Goal: Task Accomplishment & Management: Use online tool/utility

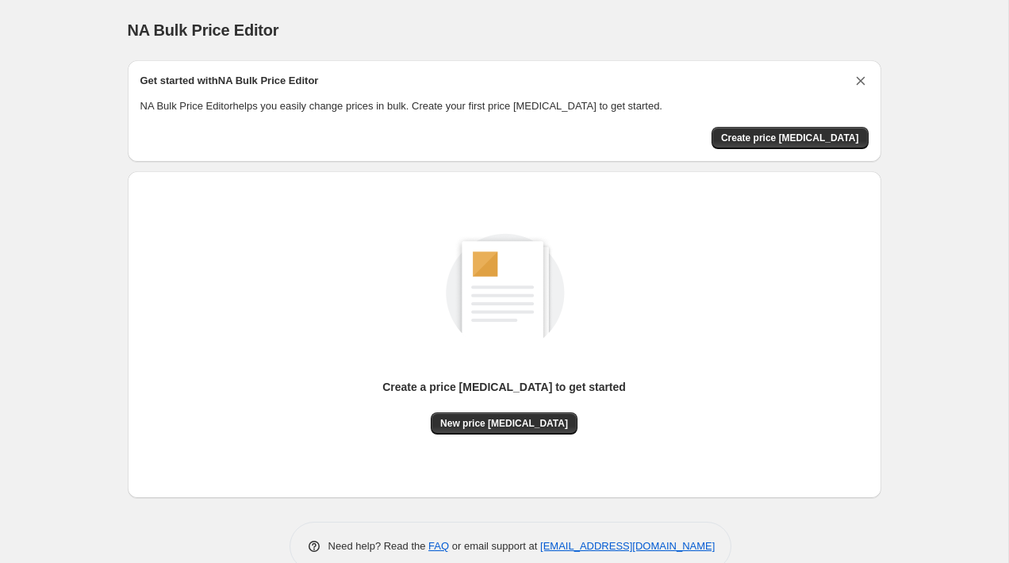
click at [859, 75] on icon "Dismiss card" at bounding box center [860, 81] width 16 height 16
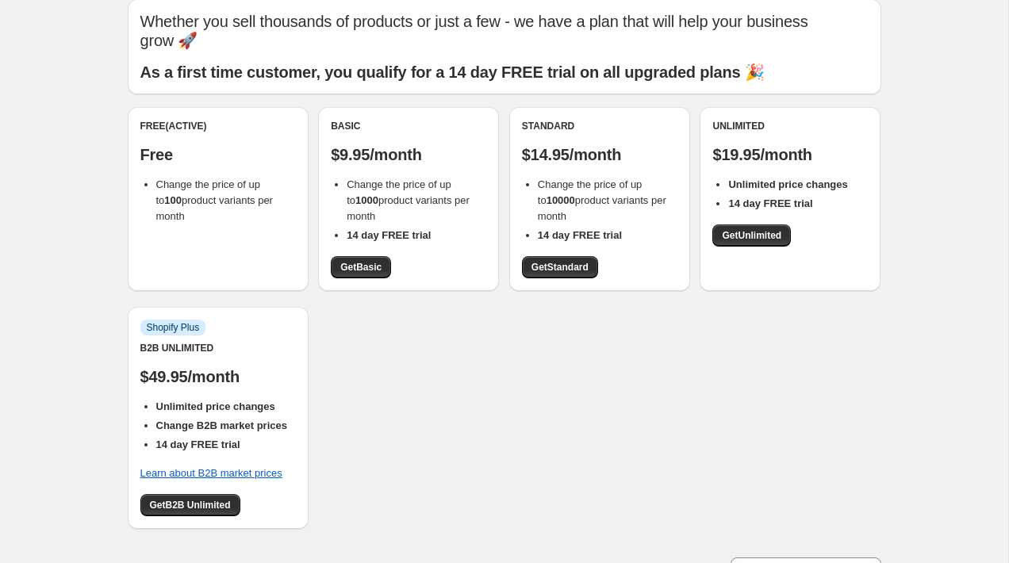
scroll to position [58, 0]
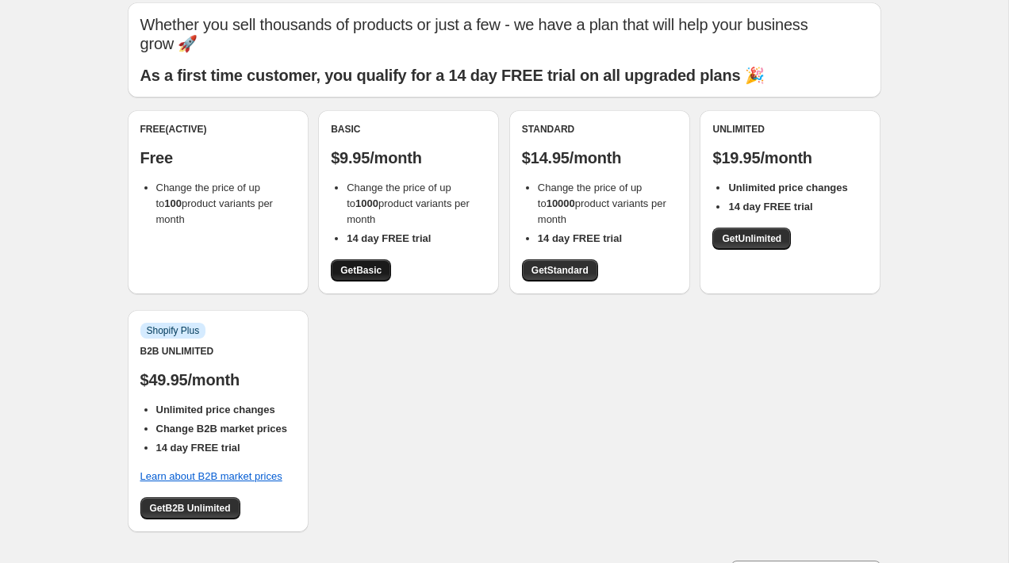
click at [359, 273] on span "Get Basic" at bounding box center [360, 270] width 41 height 13
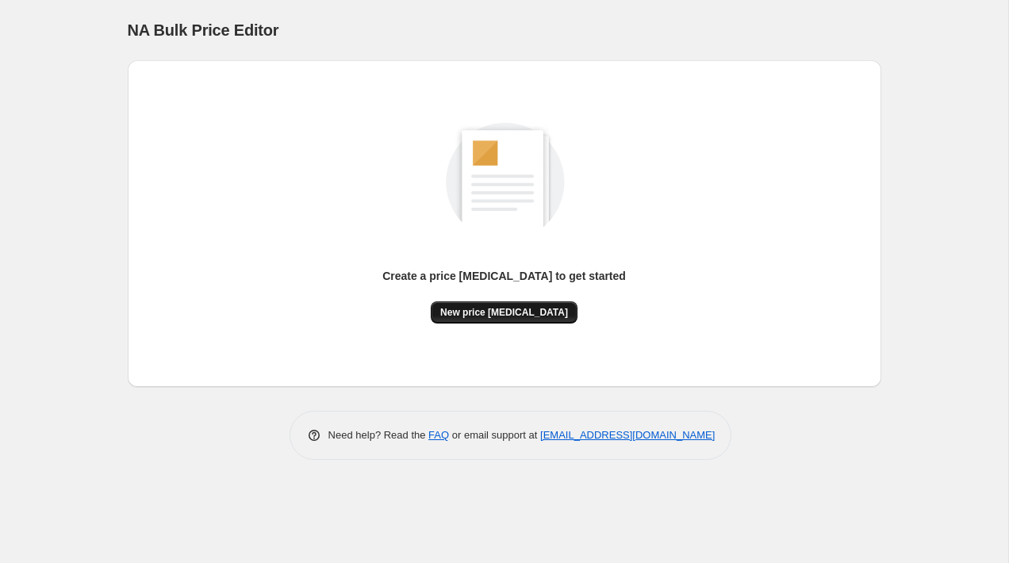
click at [515, 316] on span "New price change job" at bounding box center [504, 312] width 128 height 13
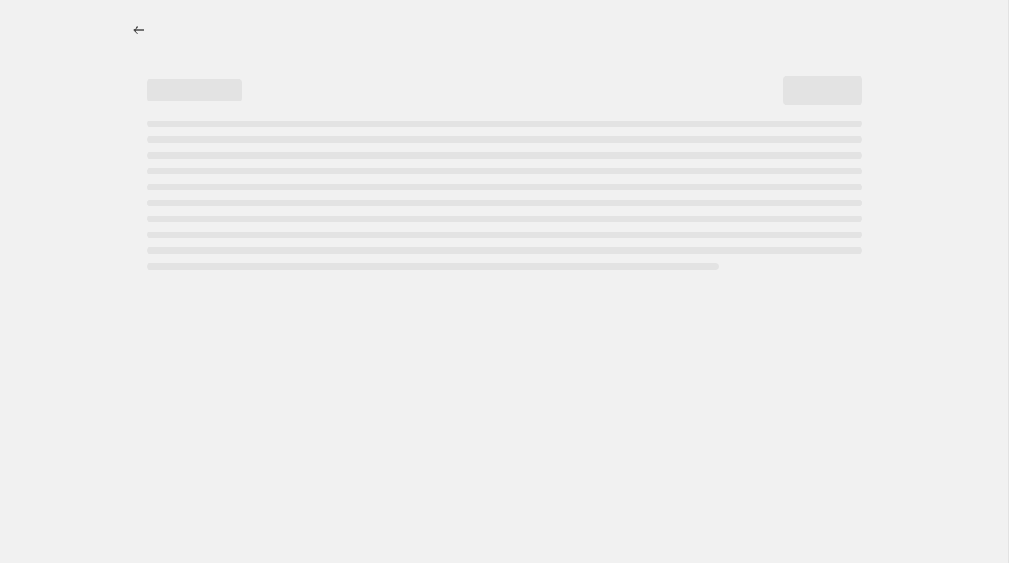
select select "percentage"
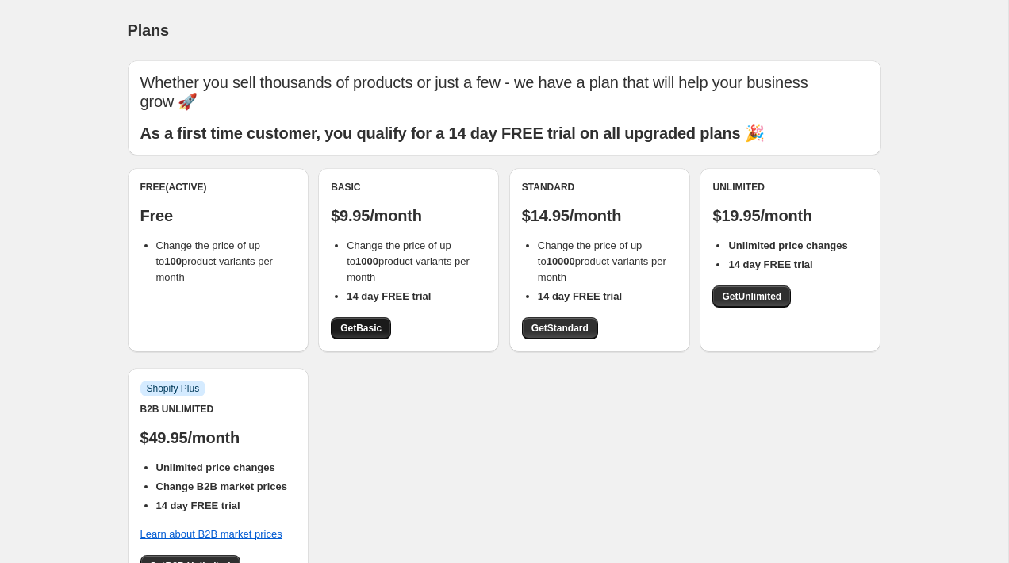
click at [358, 327] on span "Get Basic" at bounding box center [360, 328] width 41 height 13
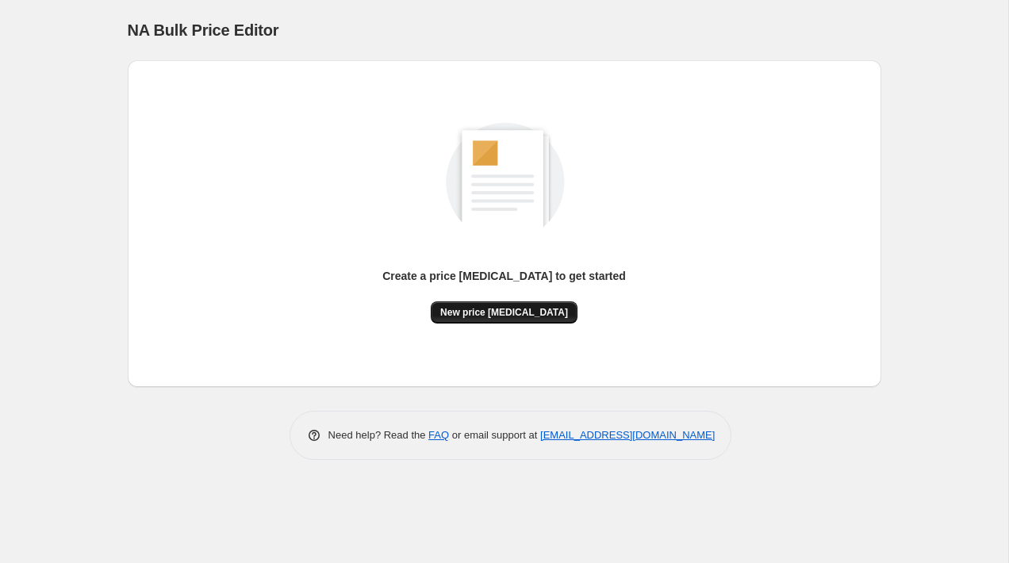
click at [472, 302] on button "New price [MEDICAL_DATA]" at bounding box center [504, 312] width 147 height 22
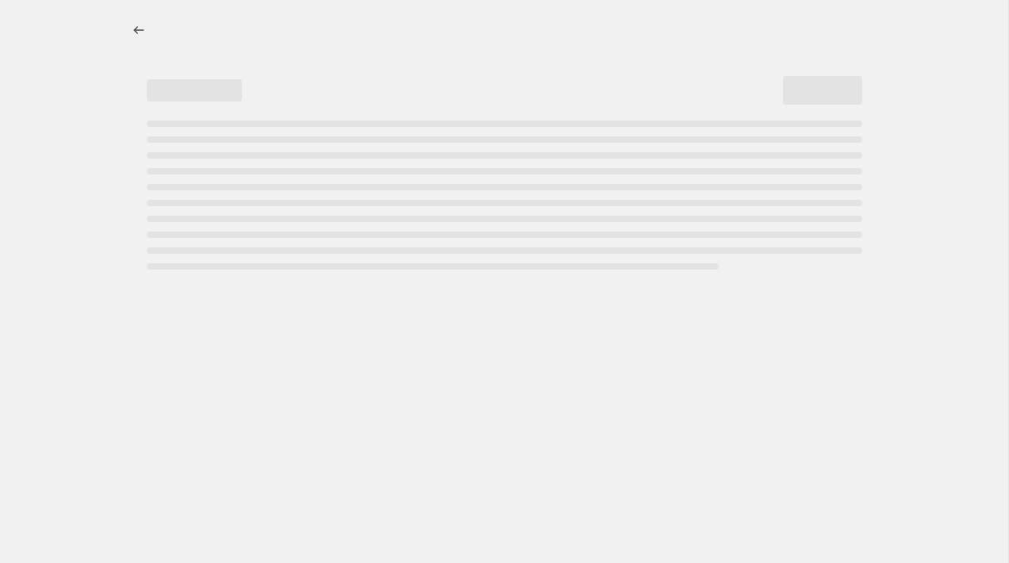
select select "percentage"
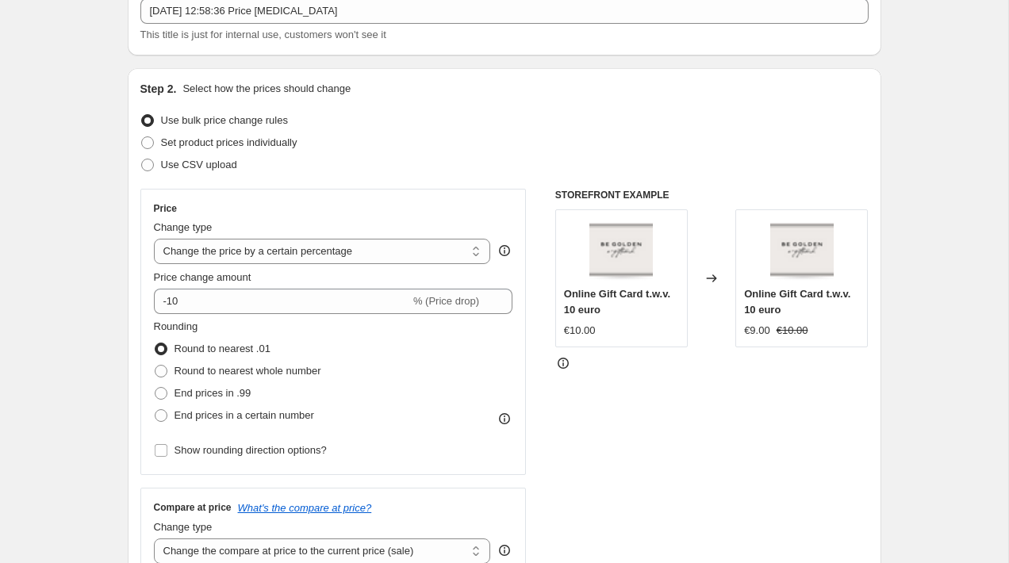
scroll to position [115, 0]
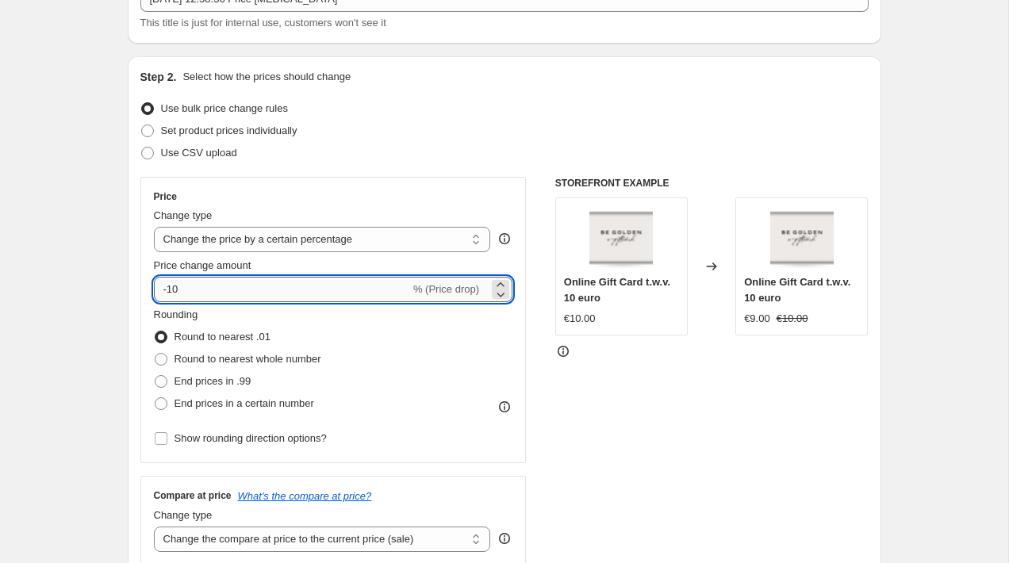
click at [239, 298] on input "-10" at bounding box center [282, 289] width 256 height 25
type input "-1"
type input "-20"
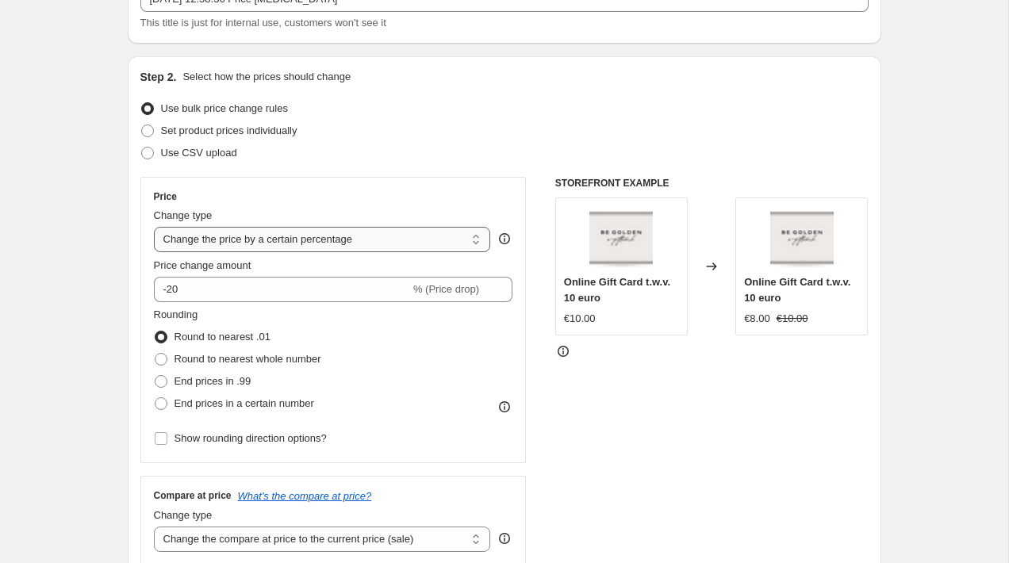
click at [270, 244] on select "Change the price to a certain amount Change the price by a certain amount Chang…" at bounding box center [322, 239] width 337 height 25
click at [154, 227] on select "Change the price to a certain amount Change the price by a certain amount Chang…" at bounding box center [322, 239] width 337 height 25
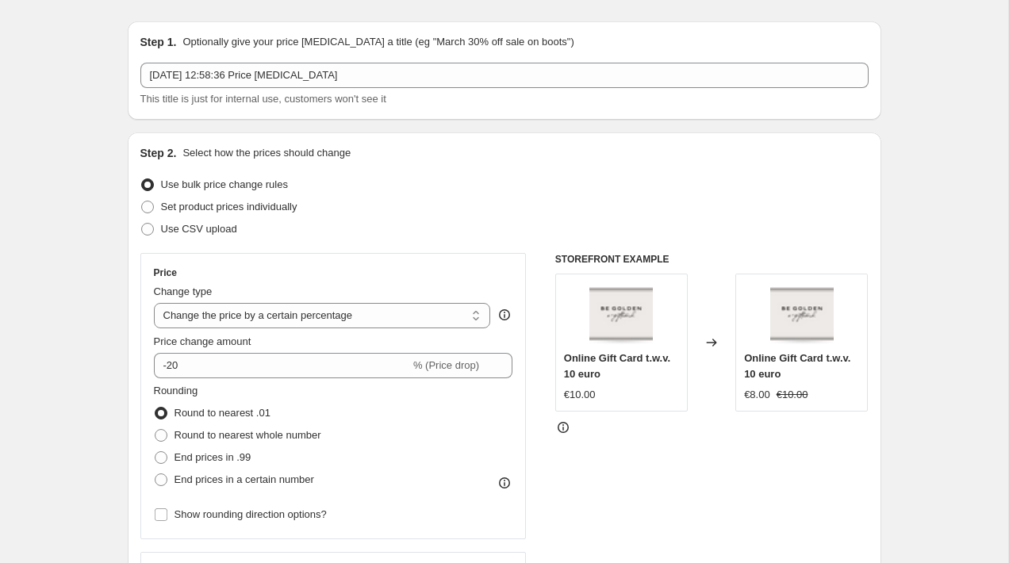
scroll to position [19, 0]
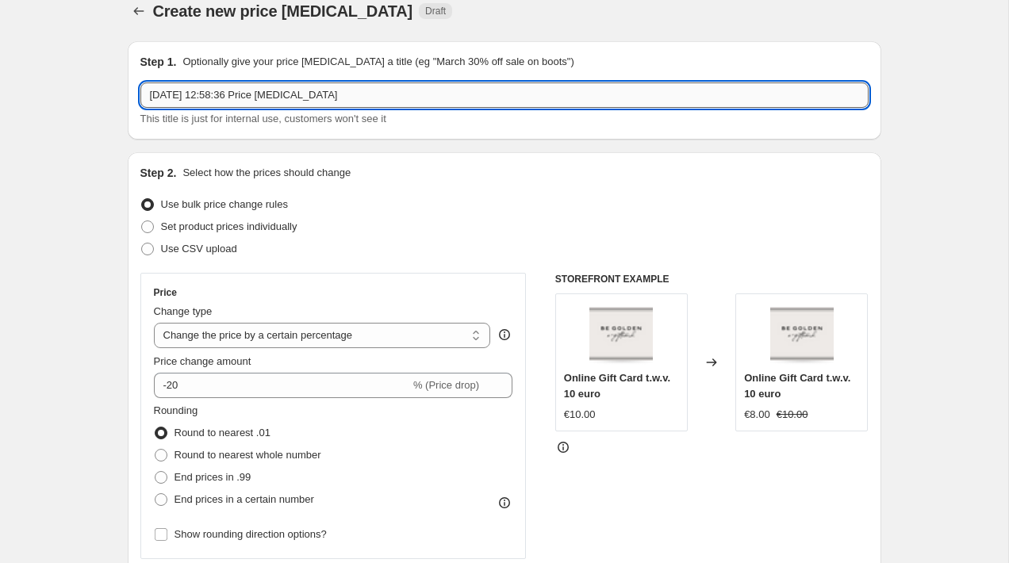
click at [240, 103] on input "29 sep 2025, 12:58:36 Price change job" at bounding box center [504, 94] width 728 height 25
type input "S"
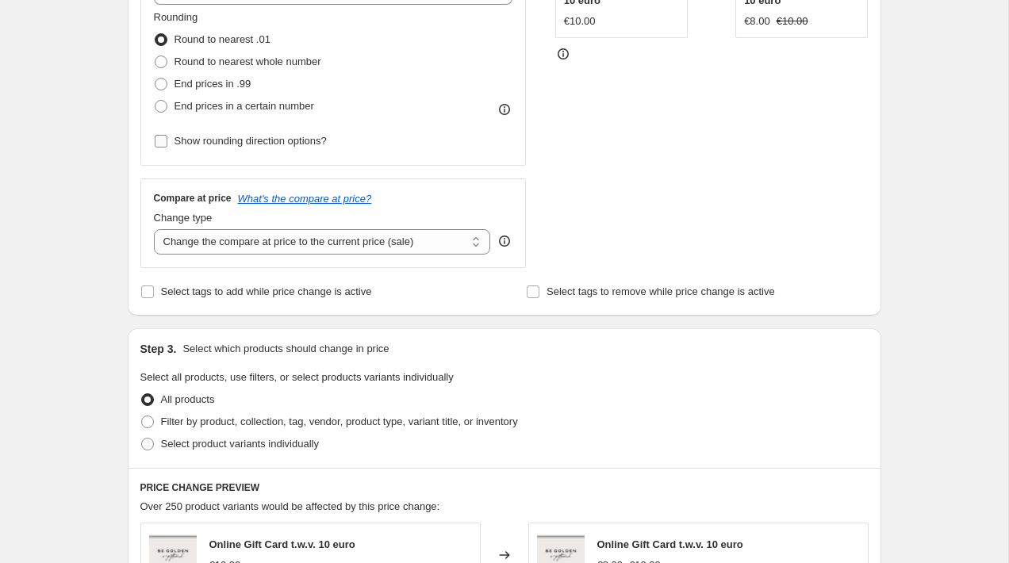
scroll to position [427, 0]
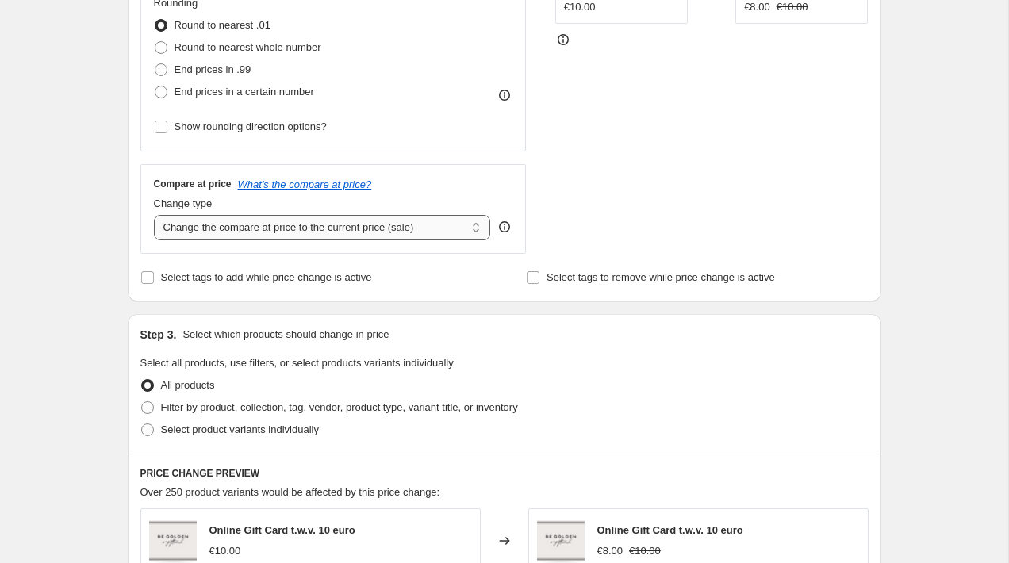
type input "BDAY month"
click at [333, 228] on select "Change the compare at price to the current price (sale) Change the compare at p…" at bounding box center [322, 227] width 337 height 25
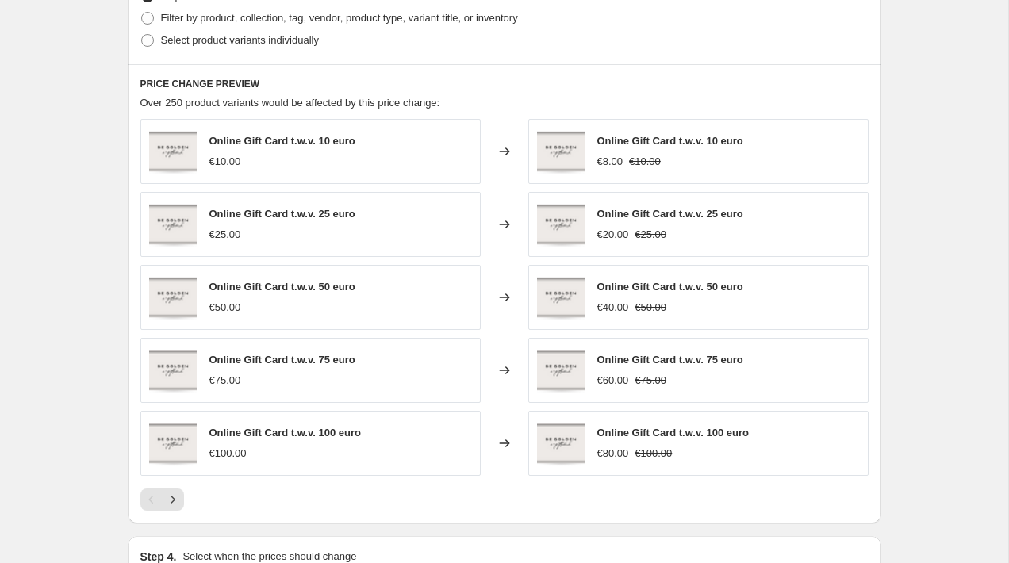
scroll to position [798, 0]
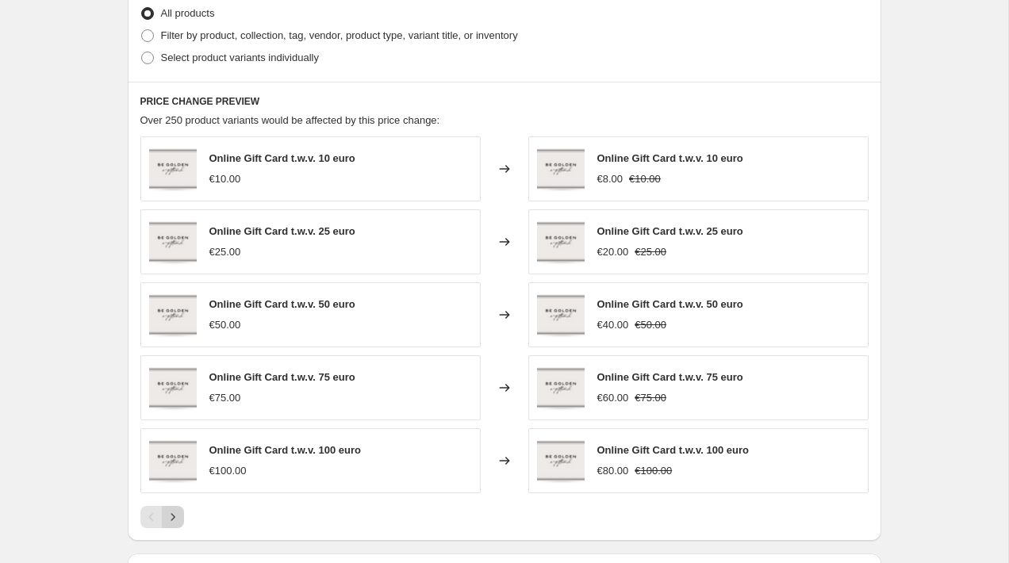
click at [171, 515] on icon "Next" at bounding box center [173, 517] width 16 height 16
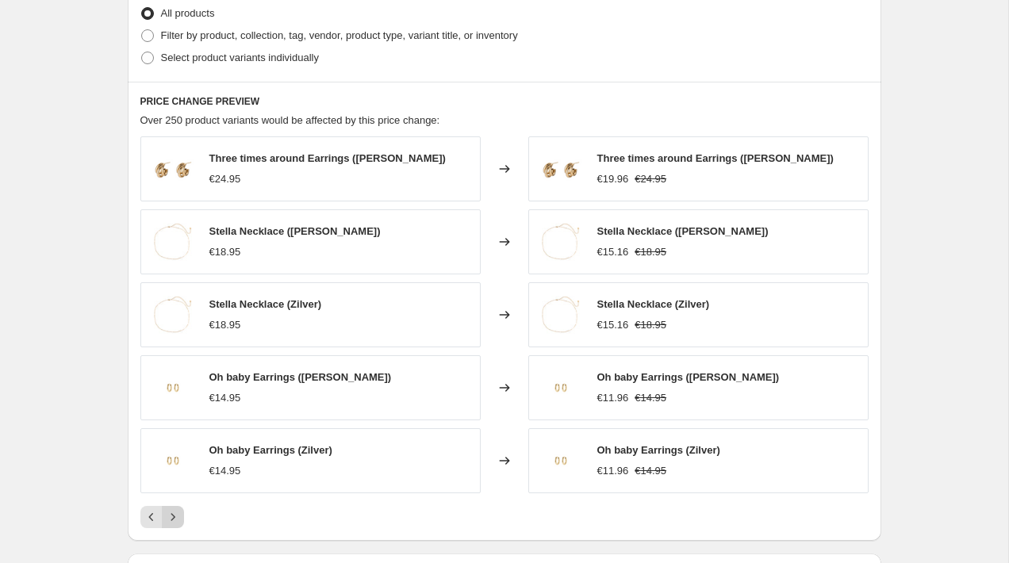
click at [171, 515] on icon "Next" at bounding box center [173, 517] width 16 height 16
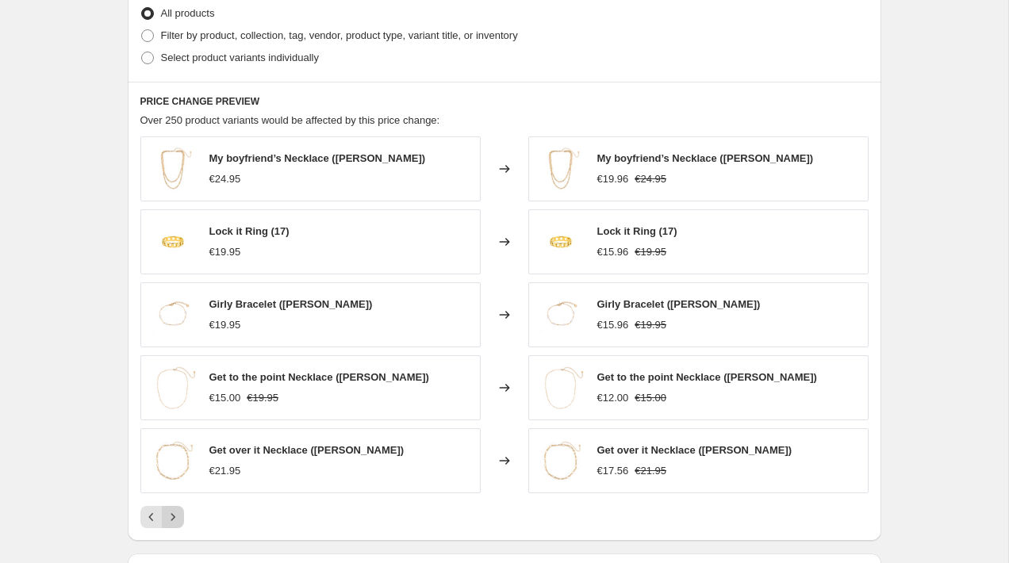
click at [171, 515] on icon "Next" at bounding box center [173, 517] width 16 height 16
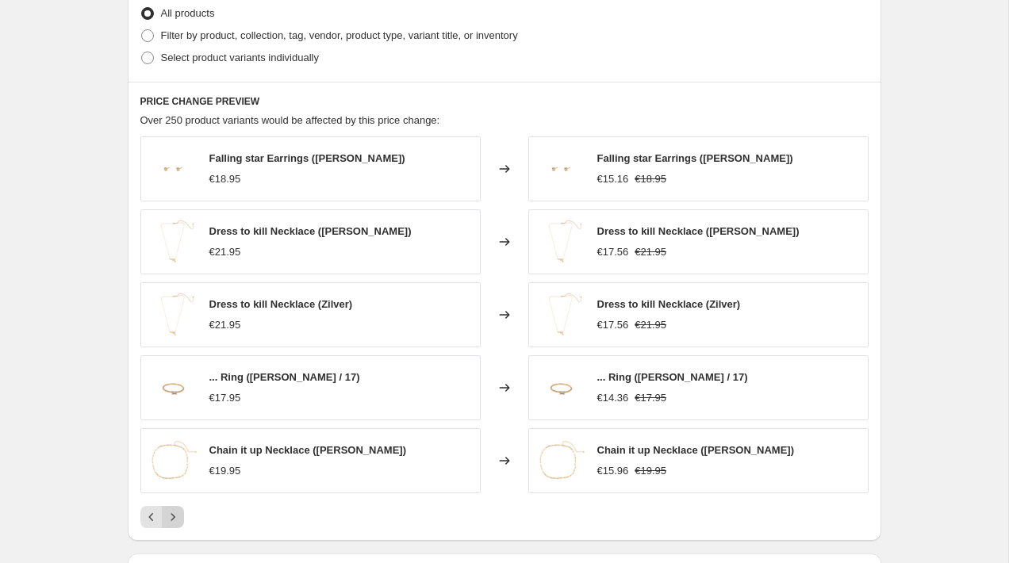
click at [172, 515] on icon "Next" at bounding box center [172, 516] width 4 height 7
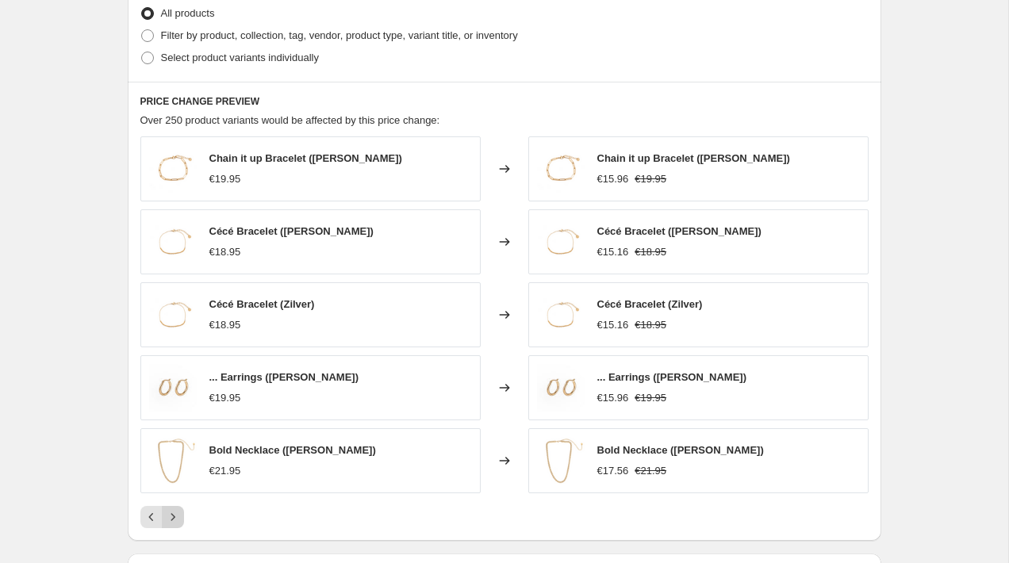
click at [172, 515] on icon "Next" at bounding box center [172, 516] width 4 height 7
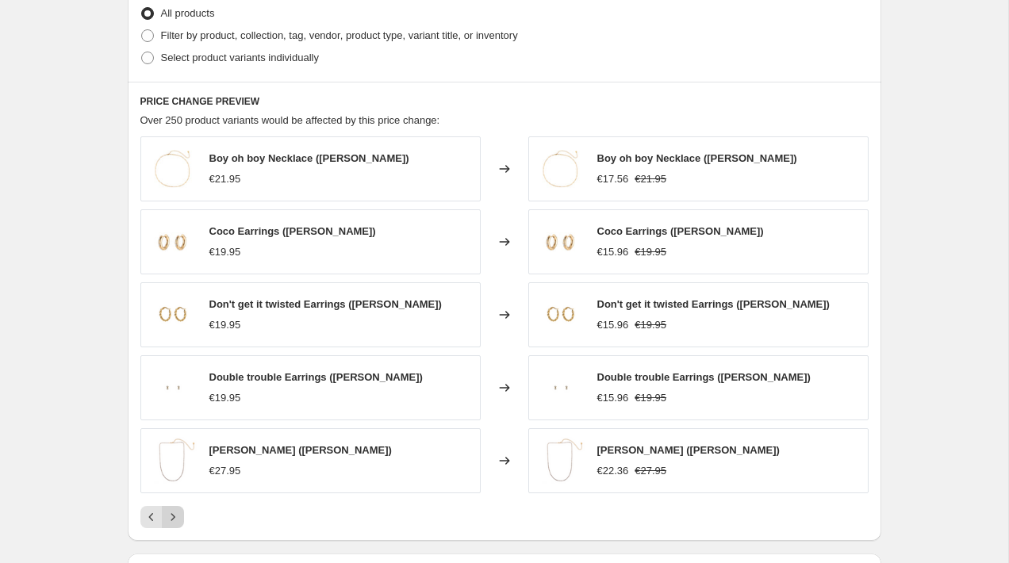
click at [172, 515] on icon "Next" at bounding box center [172, 516] width 4 height 7
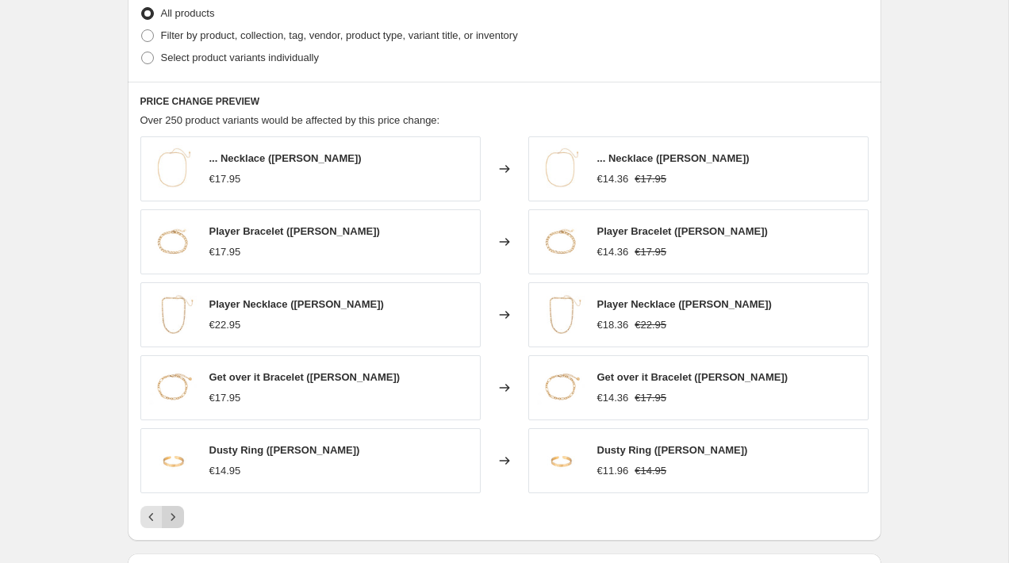
click at [172, 515] on icon "Next" at bounding box center [172, 516] width 4 height 7
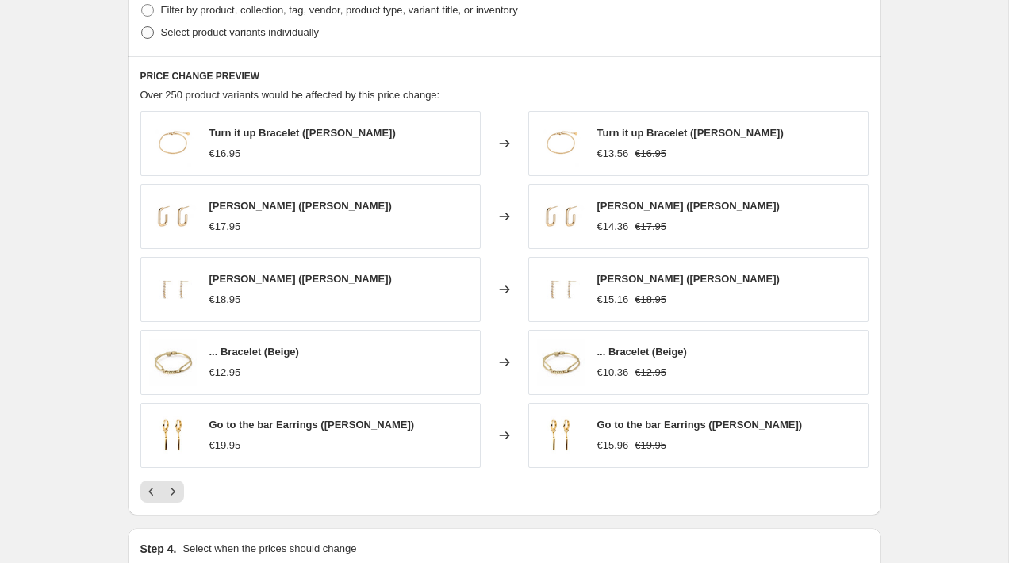
scroll to position [1022, 0]
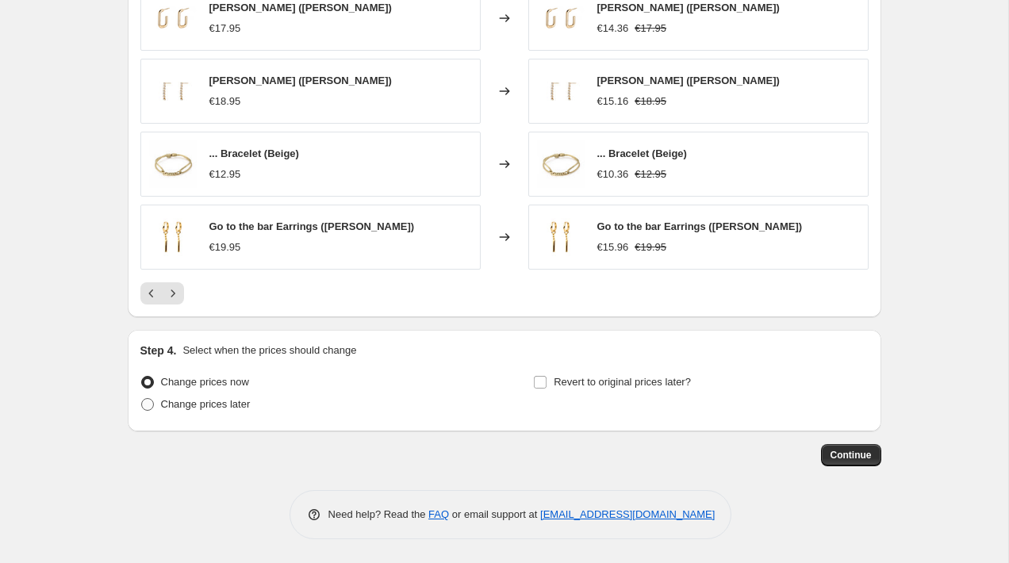
click at [238, 410] on span "Change prices later" at bounding box center [206, 404] width 90 height 12
click at [142, 399] on input "Change prices later" at bounding box center [141, 398] width 1 height 1
radio input "true"
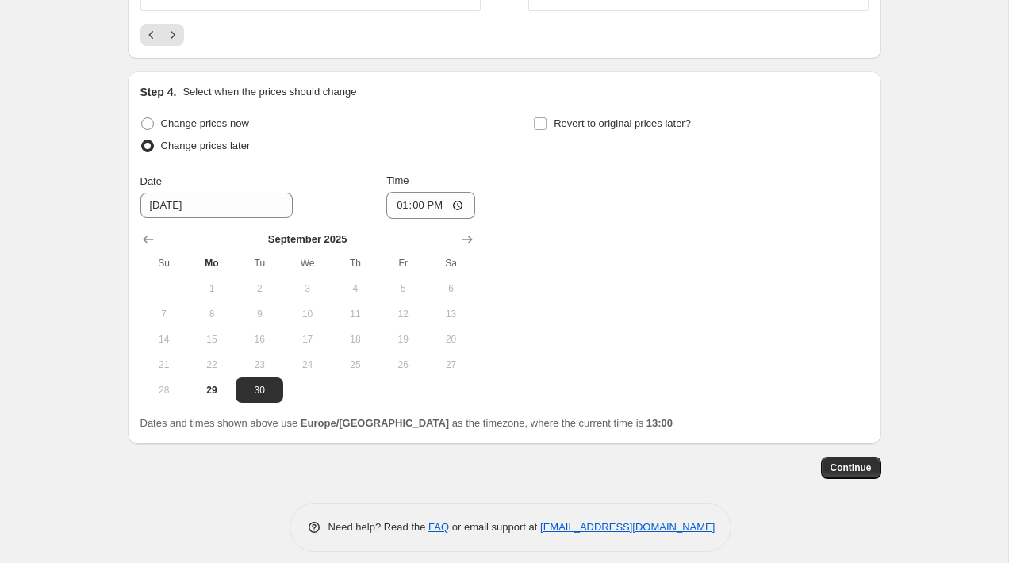
scroll to position [1293, 0]
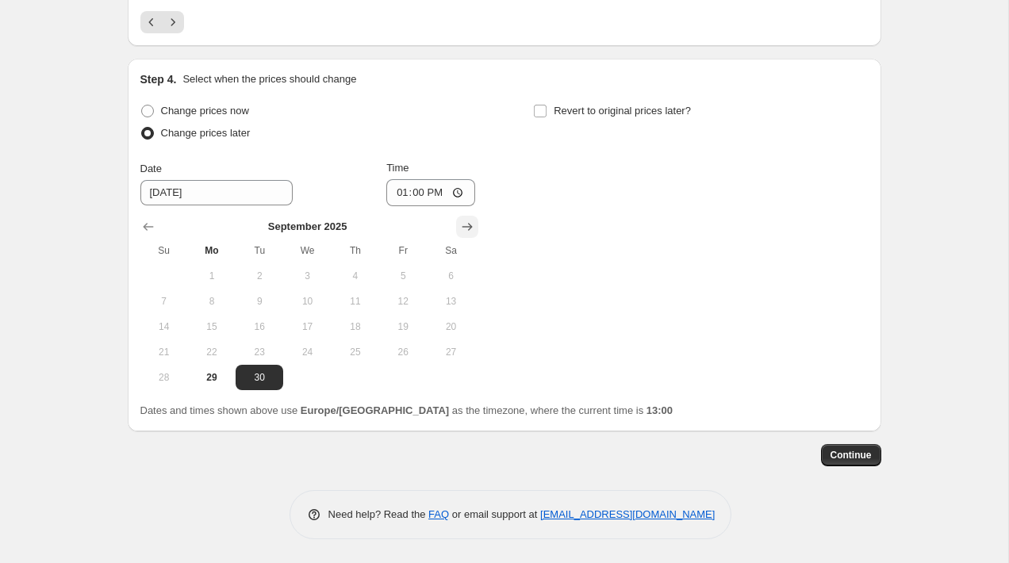
click at [473, 228] on icon "Show next month, October 2025" at bounding box center [467, 227] width 16 height 16
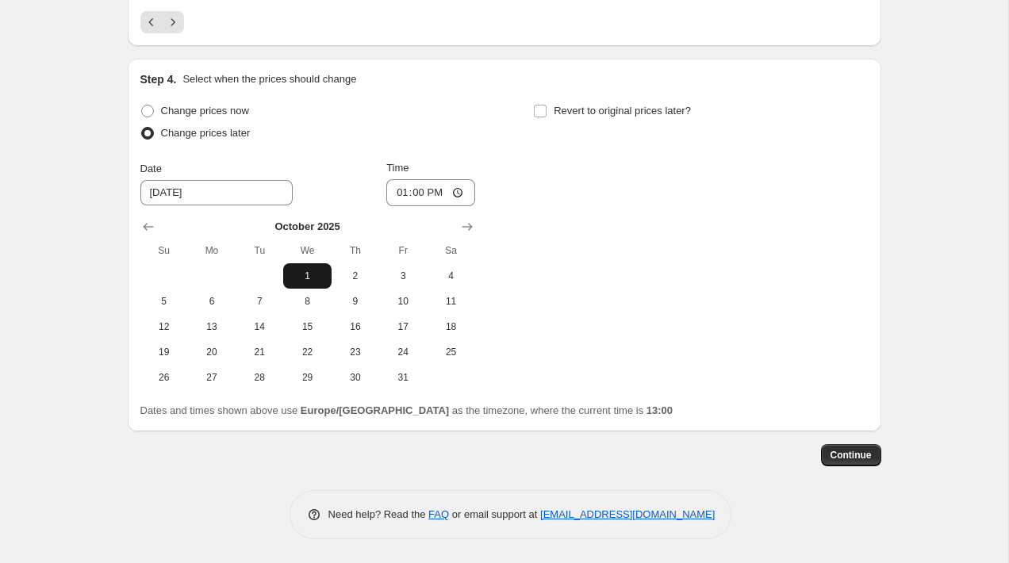
click at [303, 278] on span "1" at bounding box center [306, 276] width 35 height 13
type input "10/1/2025"
click at [430, 186] on input "13:00" at bounding box center [430, 192] width 89 height 27
click at [421, 192] on input "13:00" at bounding box center [430, 192] width 89 height 27
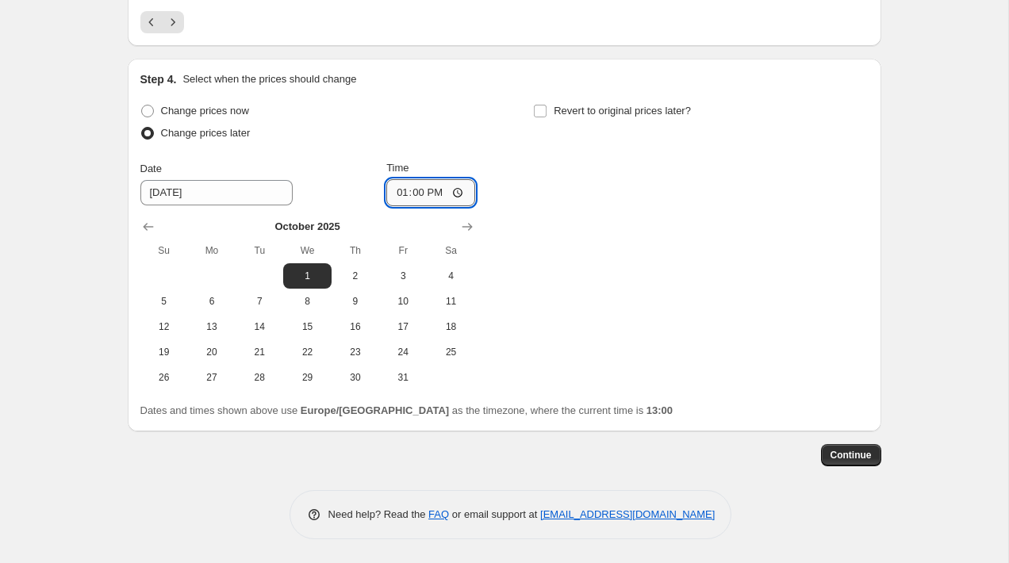
click at [421, 192] on input "13:00" at bounding box center [430, 192] width 89 height 27
click at [458, 191] on input "13:00" at bounding box center [430, 192] width 89 height 27
type input "09:00"
click at [715, 293] on div "Change prices now Change prices later Date 10/1/2025 Time 09:00 October 2025 Su…" at bounding box center [504, 245] width 728 height 290
click at [857, 452] on span "Continue" at bounding box center [850, 455] width 41 height 13
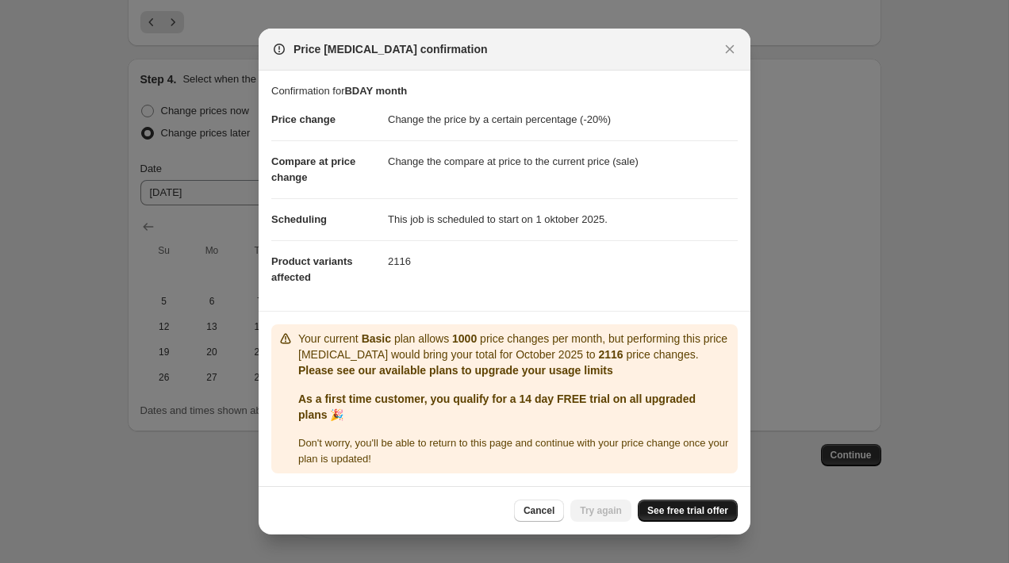
click at [669, 513] on span "See free trial offer" at bounding box center [687, 510] width 81 height 13
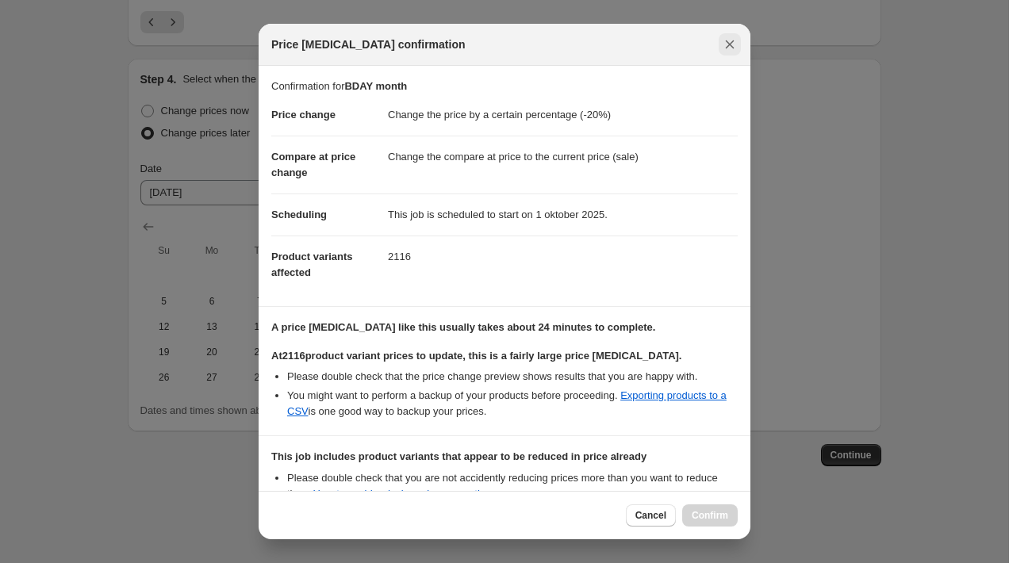
click at [734, 38] on icon "Close" at bounding box center [730, 44] width 16 height 16
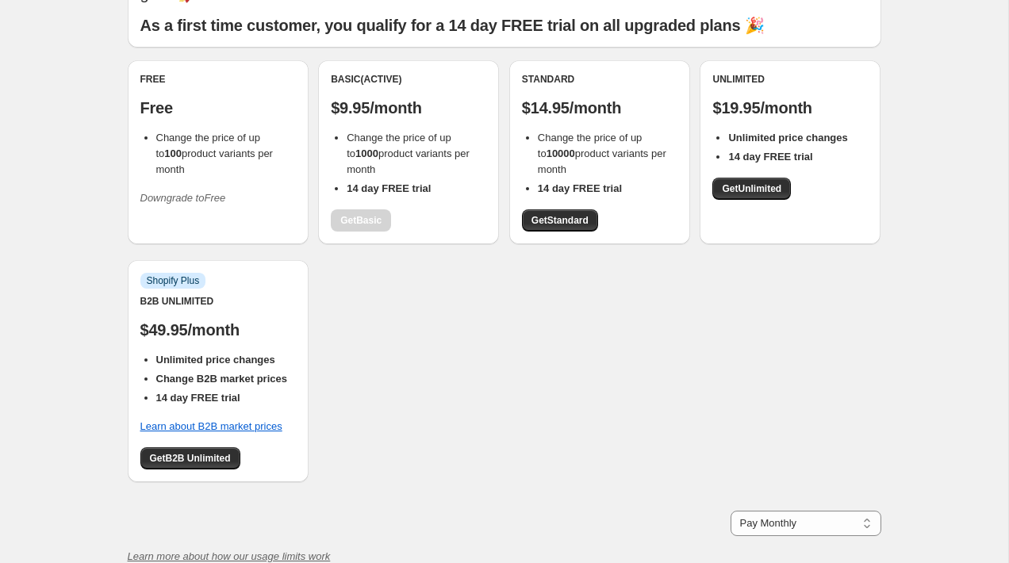
scroll to position [112, 0]
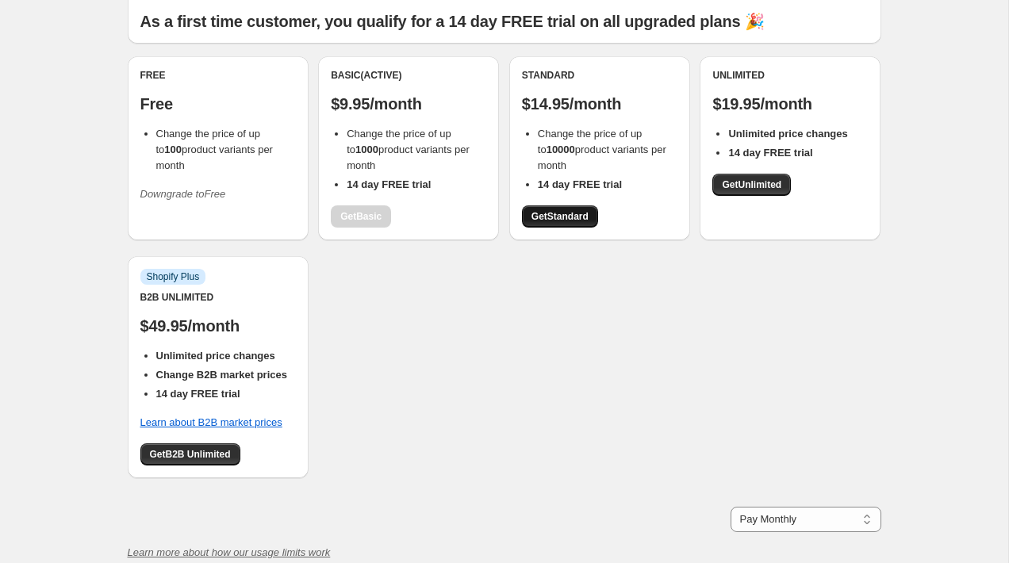
click at [570, 227] on link "Get Standard" at bounding box center [560, 216] width 76 height 22
click at [560, 215] on span "Get Standard" at bounding box center [559, 216] width 57 height 13
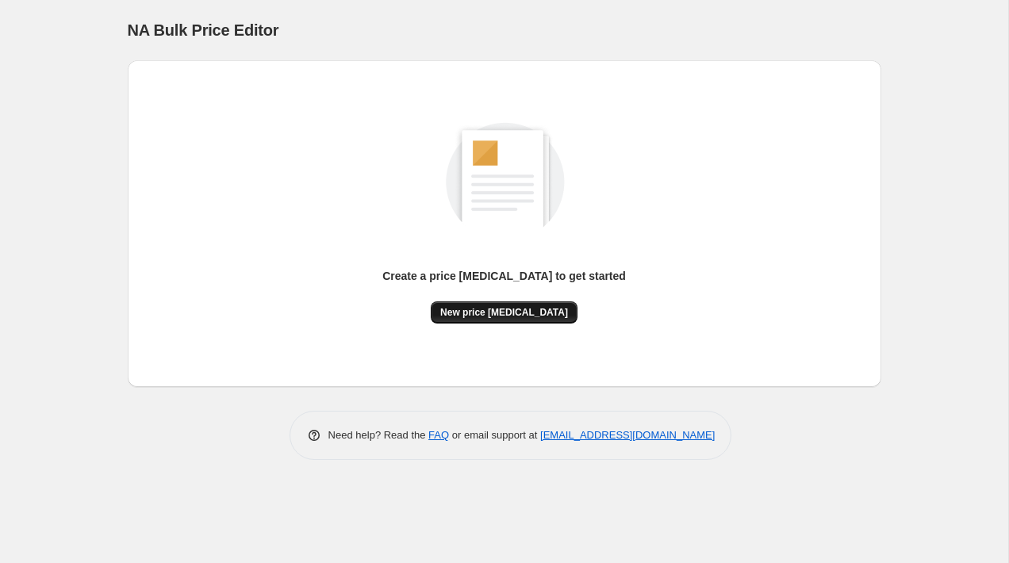
click at [507, 311] on span "New price [MEDICAL_DATA]" at bounding box center [504, 312] width 128 height 13
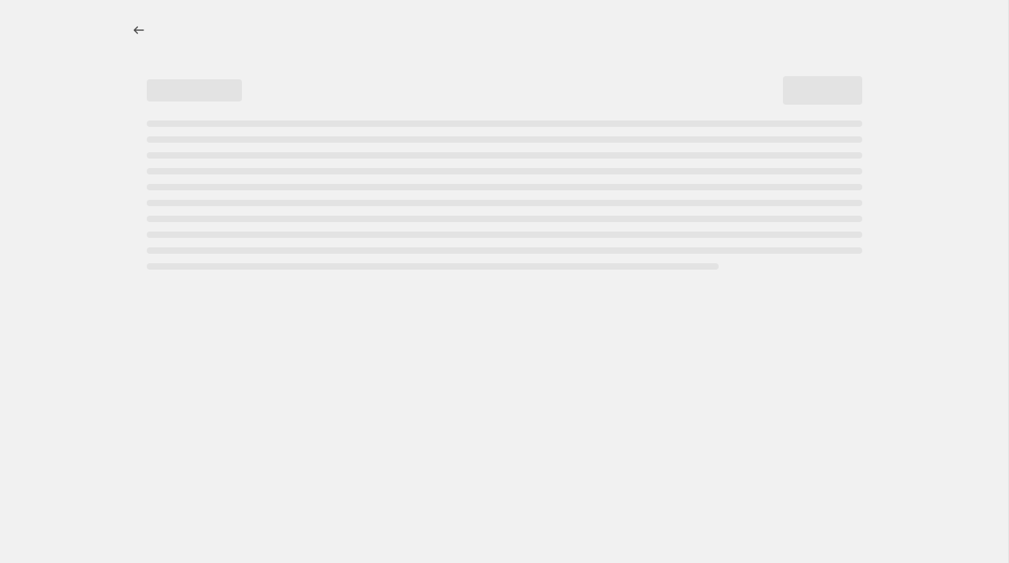
select select "percentage"
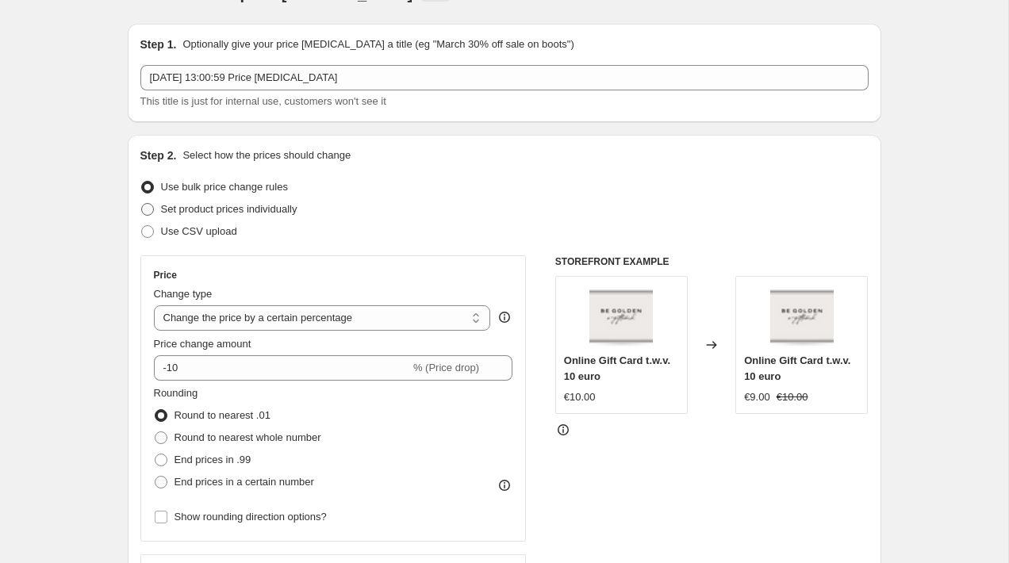
scroll to position [23, 0]
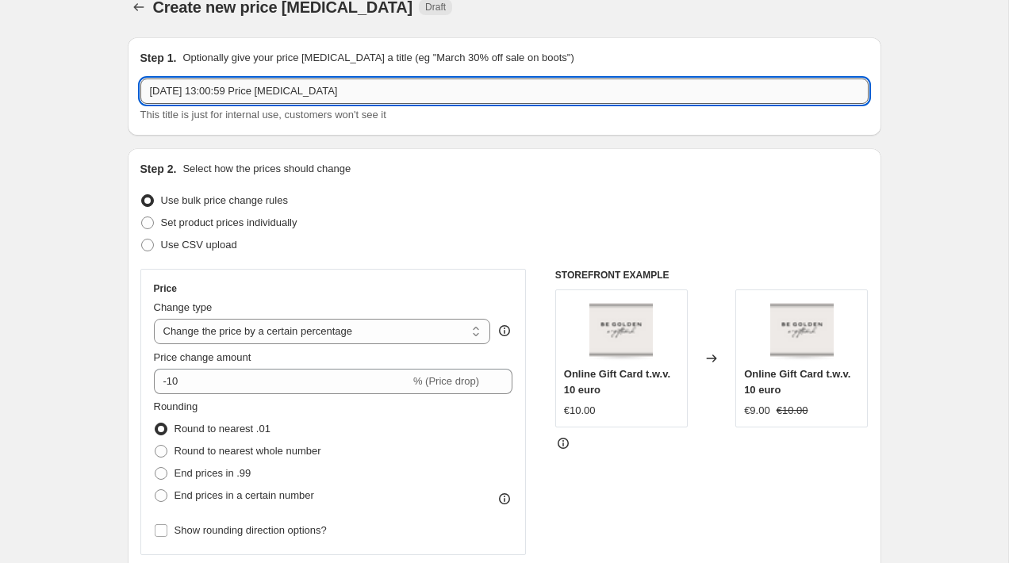
click at [278, 79] on input "29 sep 2025, 13:00:59 Price change job" at bounding box center [504, 90] width 728 height 25
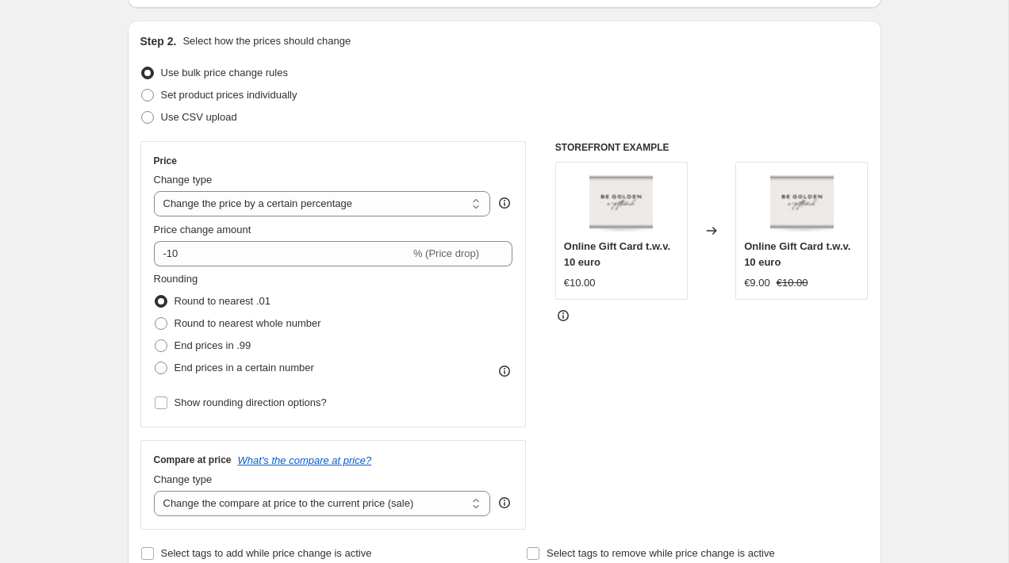
scroll to position [148, 0]
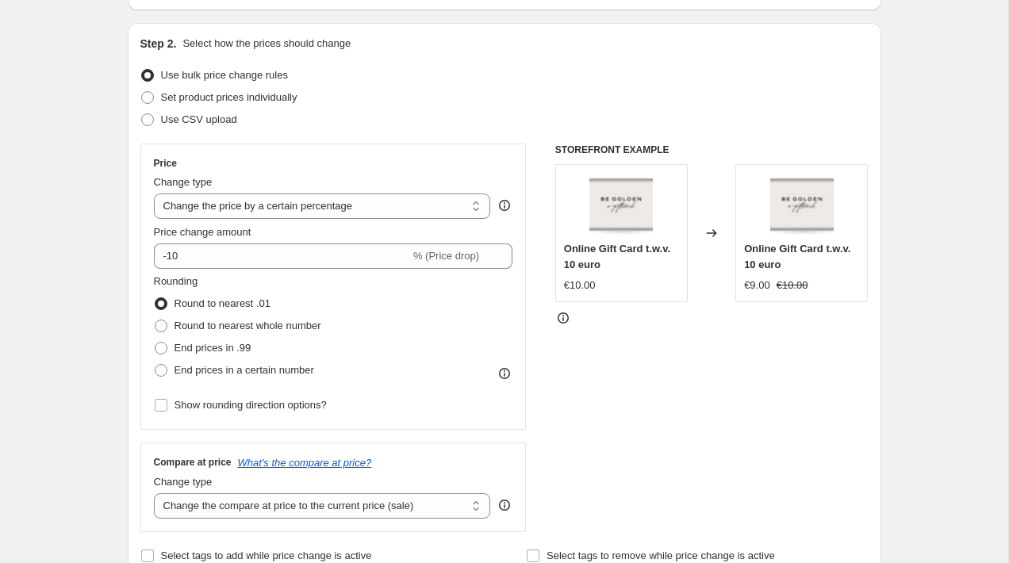
type input "BDAY MONTH"
click at [436, 153] on div "Price Change type Change the price to a certain amount Change the price by a ce…" at bounding box center [333, 287] width 386 height 286
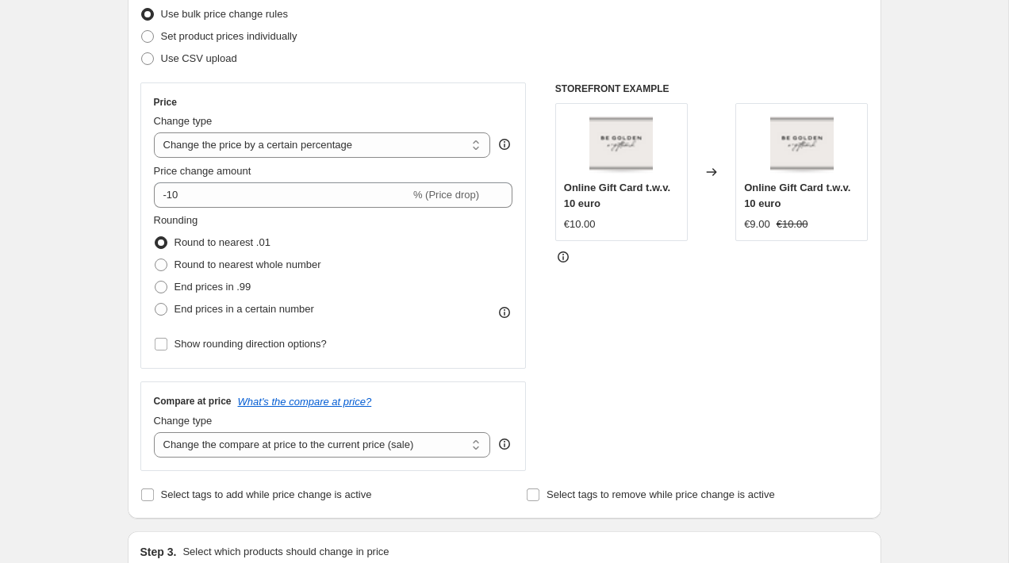
scroll to position [239, 0]
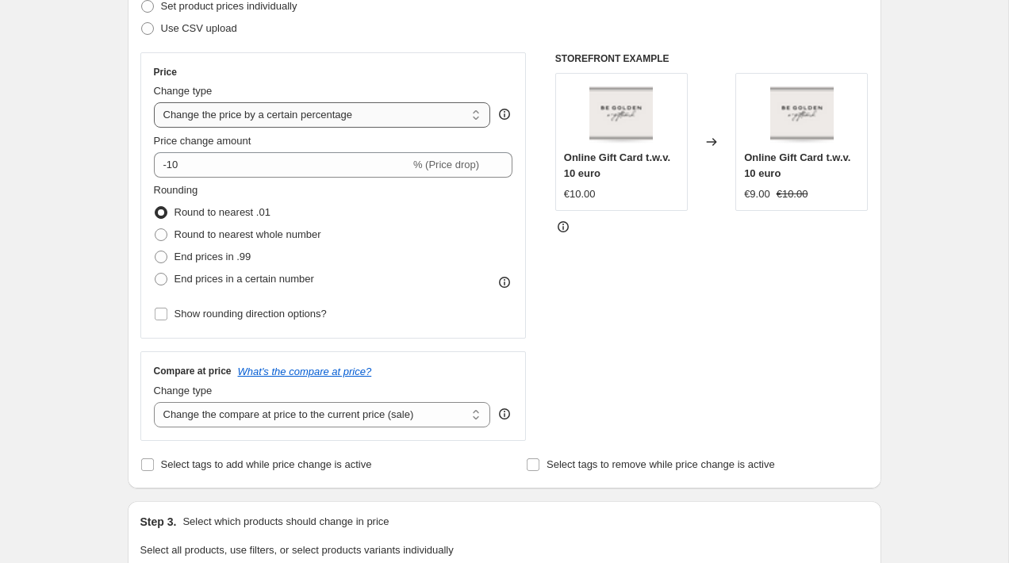
click at [324, 112] on select "Change the price to a certain amount Change the price by a certain amount Chang…" at bounding box center [322, 114] width 337 height 25
click at [154, 102] on select "Change the price to a certain amount Change the price by a certain amount Chang…" at bounding box center [322, 114] width 337 height 25
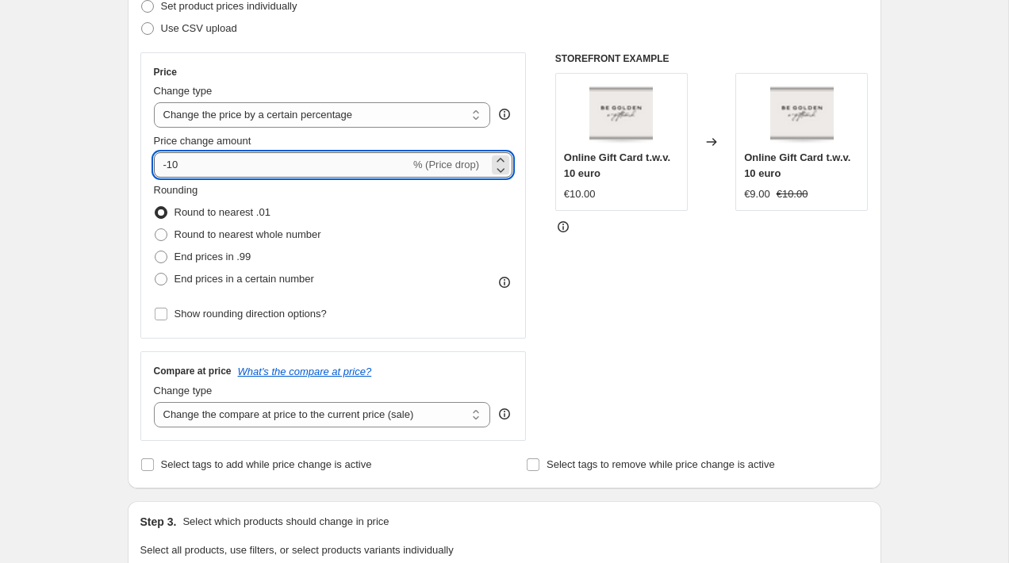
click at [323, 174] on input "-10" at bounding box center [282, 164] width 256 height 25
click at [344, 167] on input "-10" at bounding box center [282, 164] width 256 height 25
type input "-1"
type input "-20"
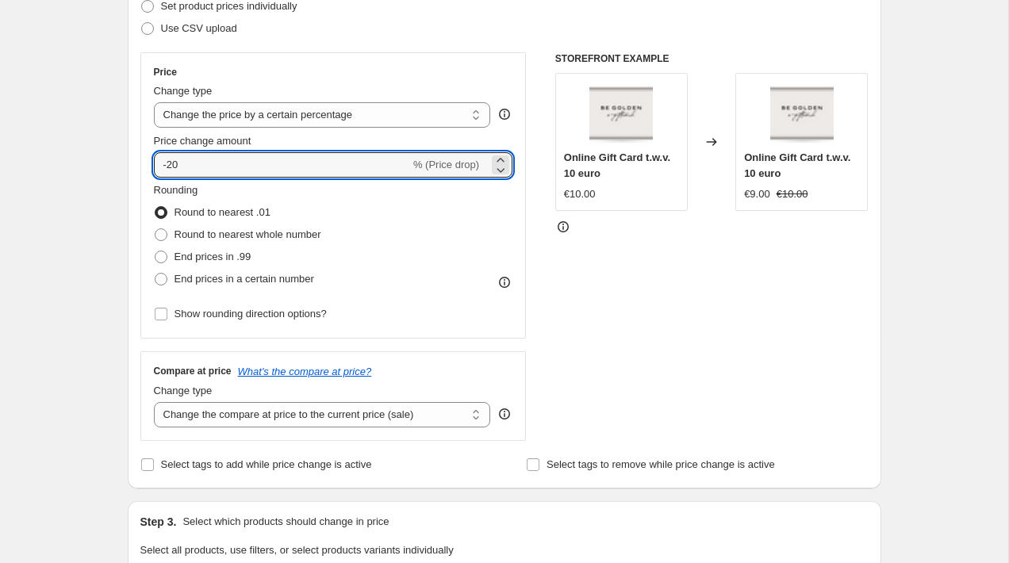
click at [487, 70] on div "Price" at bounding box center [333, 72] width 359 height 13
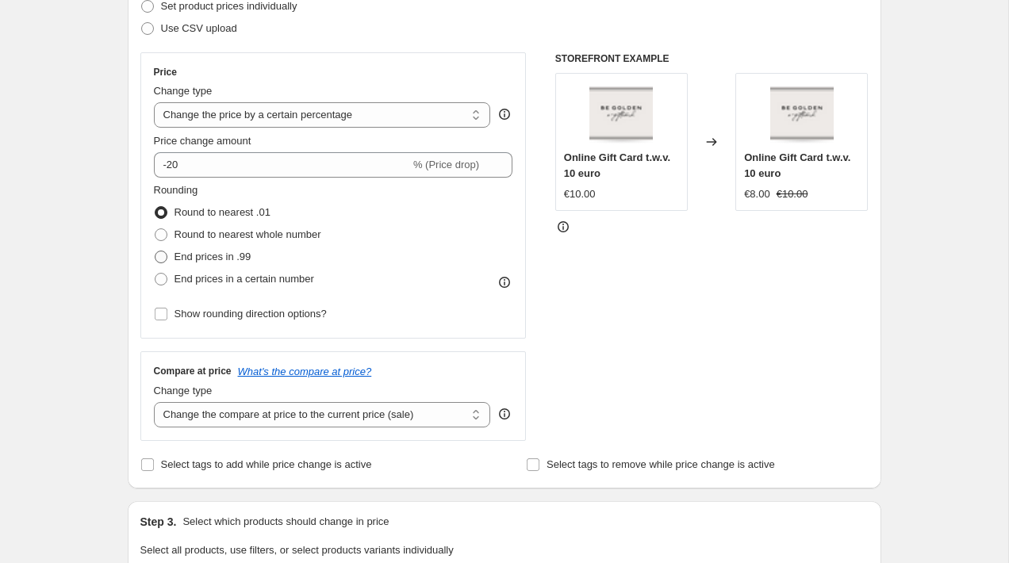
click at [239, 255] on span "End prices in .99" at bounding box center [212, 257] width 77 height 12
click at [155, 251] on input "End prices in .99" at bounding box center [155, 251] width 1 height 1
radio input "true"
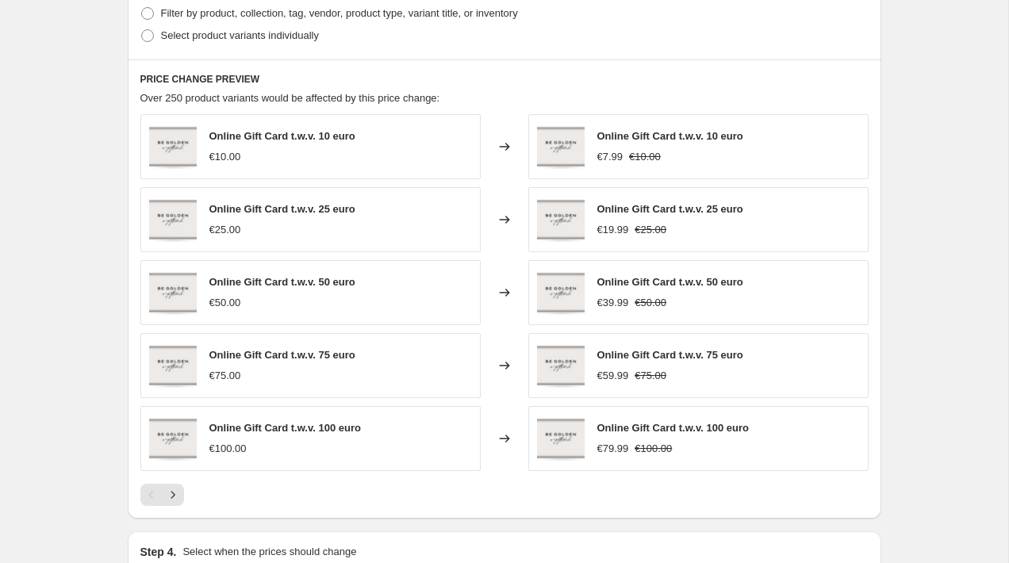
scroll to position [816, 0]
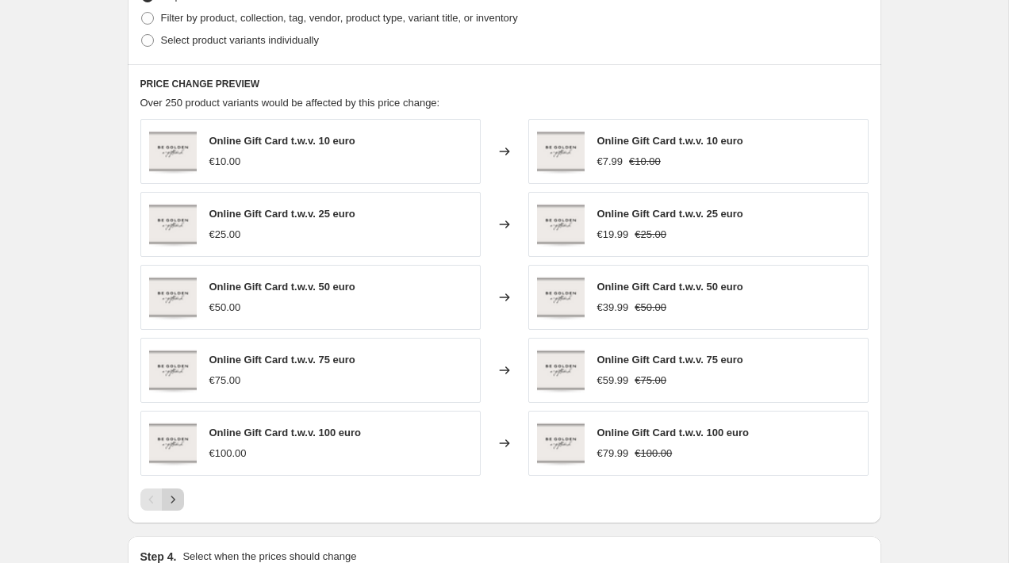
click at [171, 500] on icon "Next" at bounding box center [173, 500] width 16 height 16
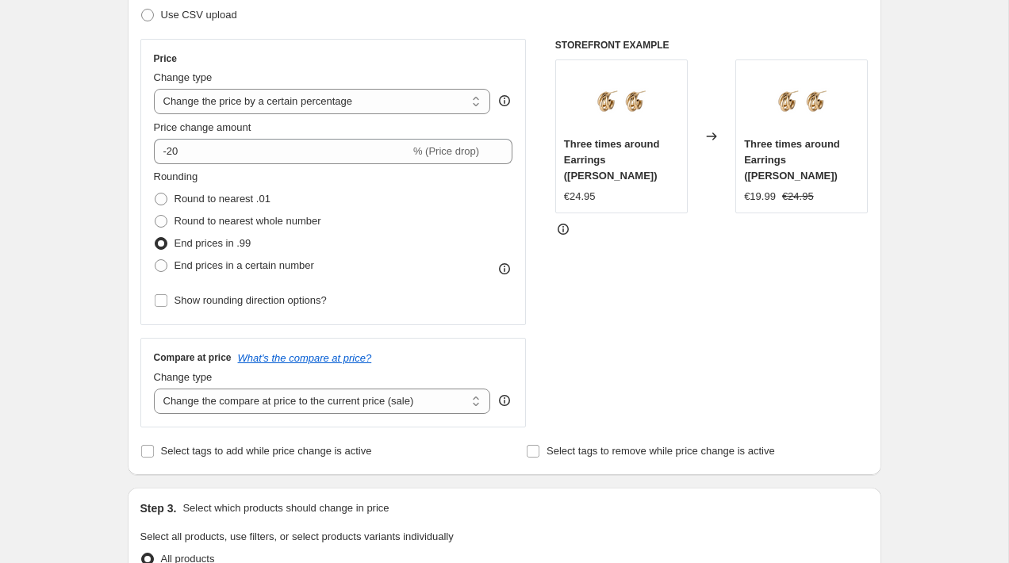
scroll to position [245, 0]
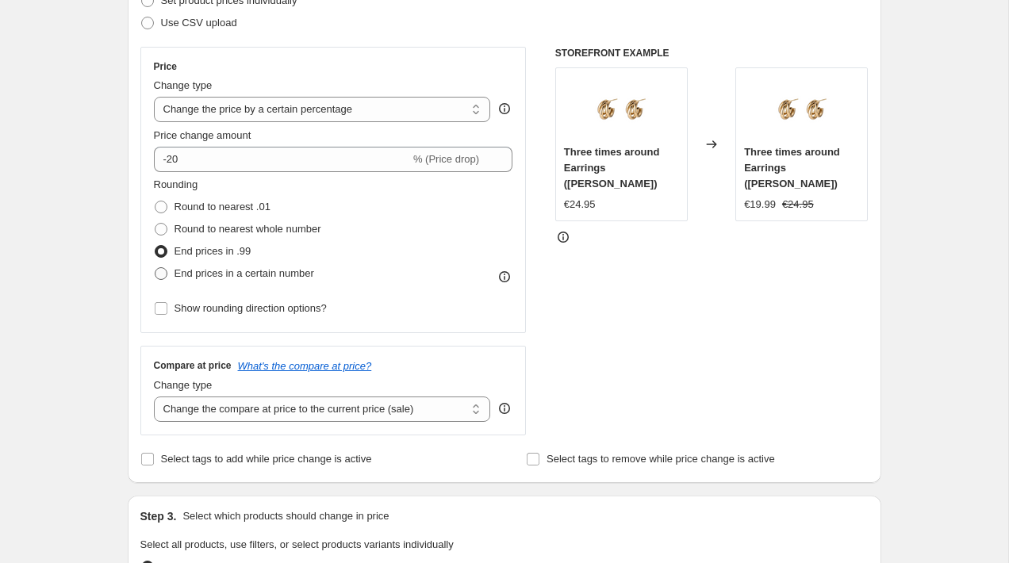
click at [276, 273] on span "End prices in a certain number" at bounding box center [244, 273] width 140 height 12
click at [155, 268] on input "End prices in a certain number" at bounding box center [155, 267] width 1 height 1
radio input "true"
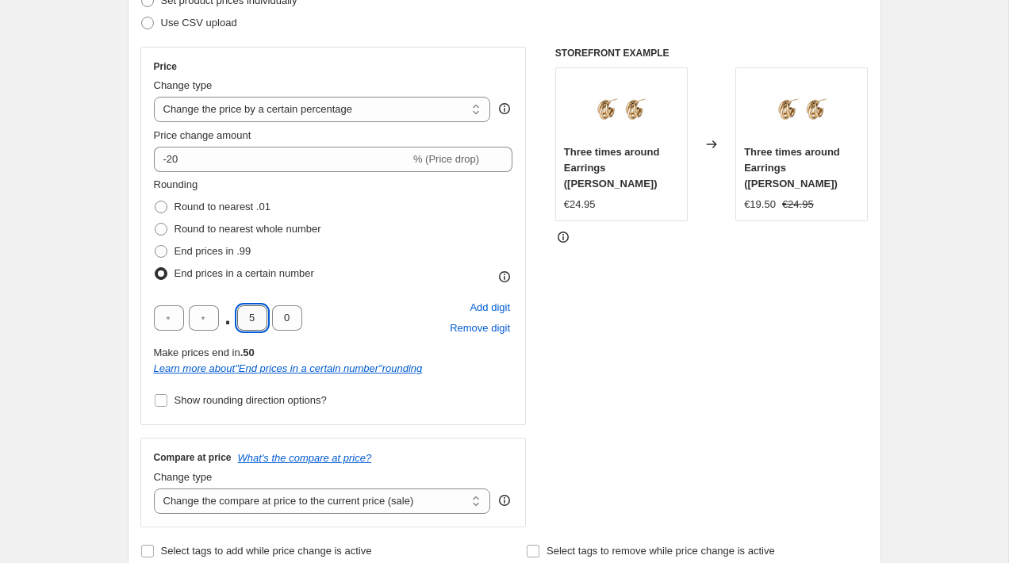
click at [253, 317] on input "5" at bounding box center [252, 317] width 30 height 25
type input "9"
click at [279, 316] on input "0" at bounding box center [287, 317] width 30 height 25
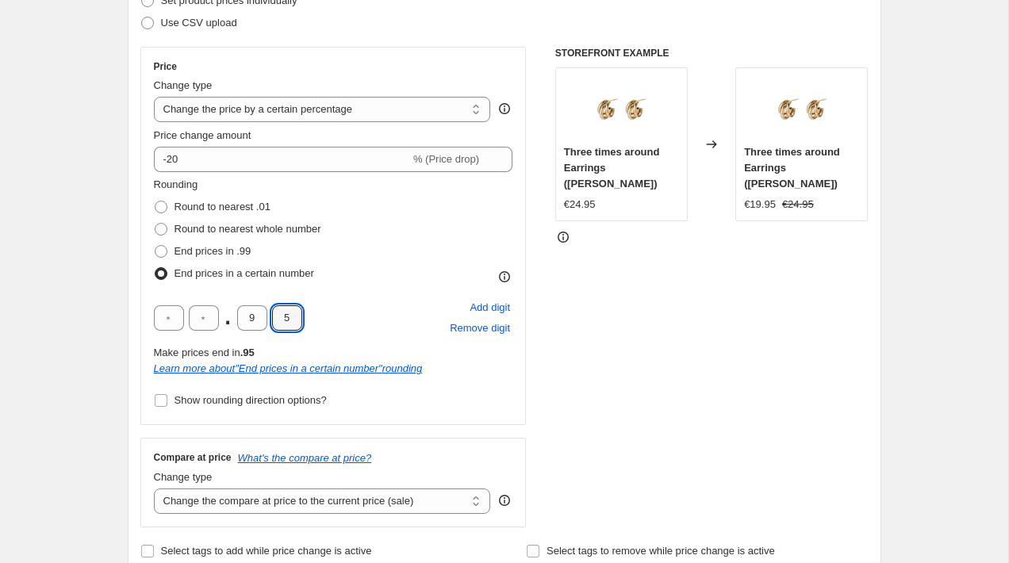
type input "5"
click at [526, 392] on div "Price Change type Change the price to a certain amount Change the price by a ce…" at bounding box center [504, 287] width 728 height 480
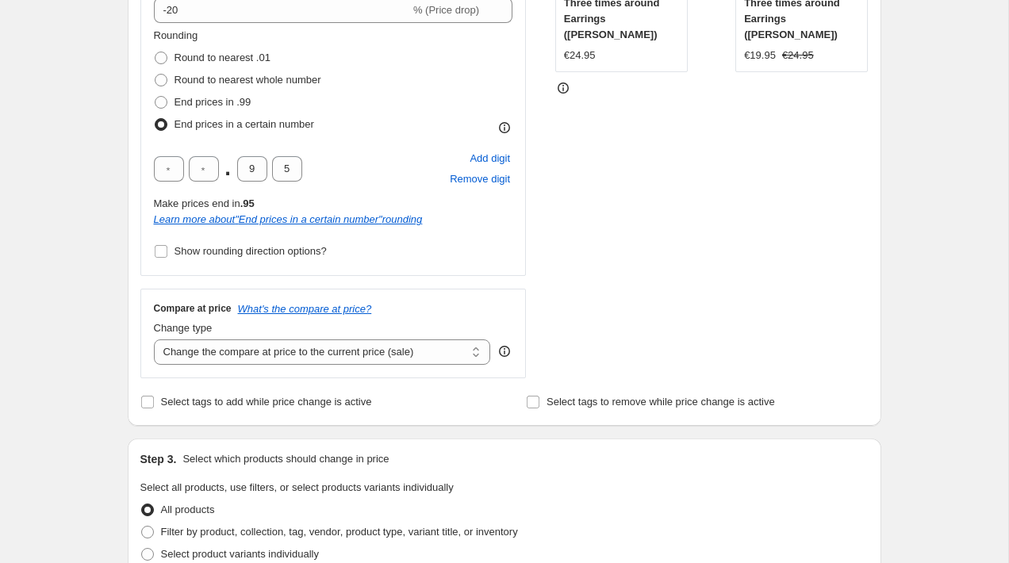
scroll to position [339, 0]
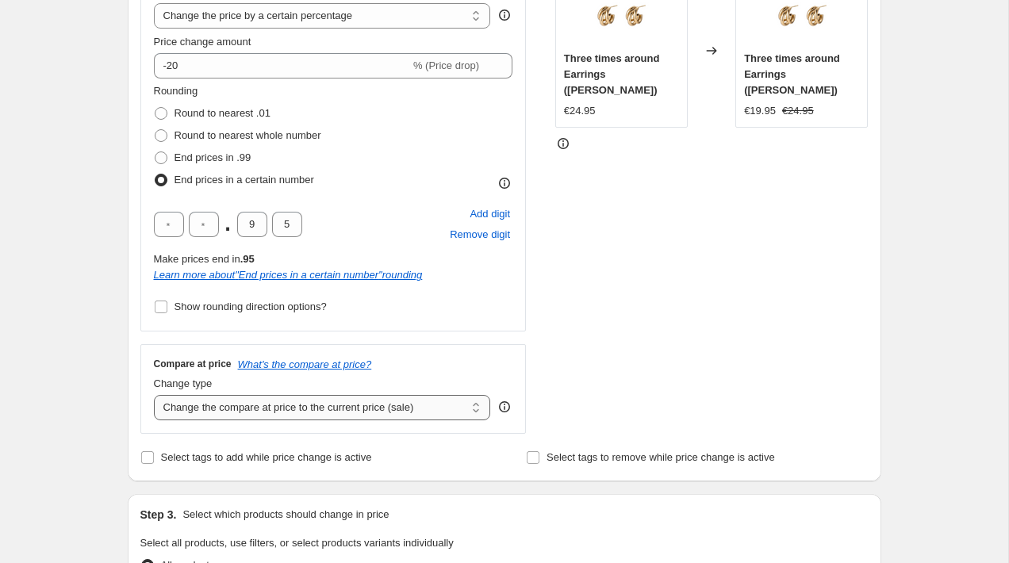
click at [374, 412] on select "Change the compare at price to the current price (sale) Change the compare at p…" at bounding box center [322, 407] width 337 height 25
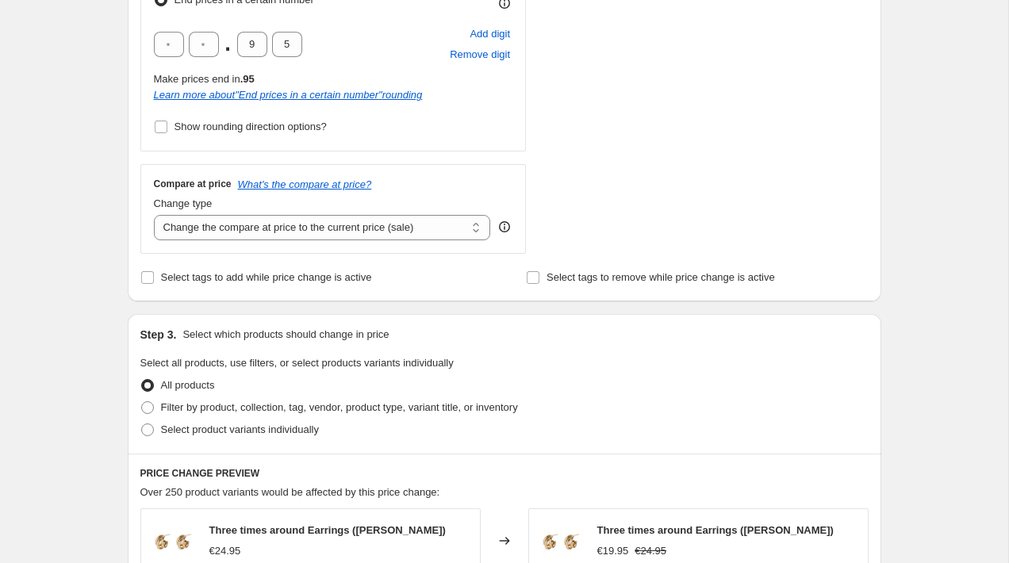
scroll to position [530, 0]
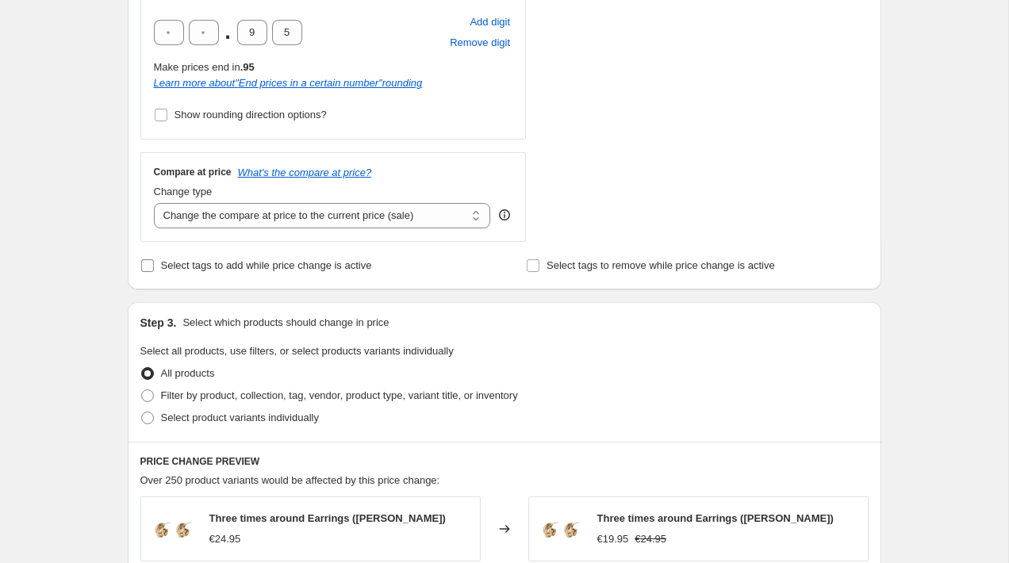
click at [367, 267] on span "Select tags to add while price change is active" at bounding box center [266, 265] width 211 height 12
click at [154, 267] on input "Select tags to add while price change is active" at bounding box center [147, 265] width 13 height 13
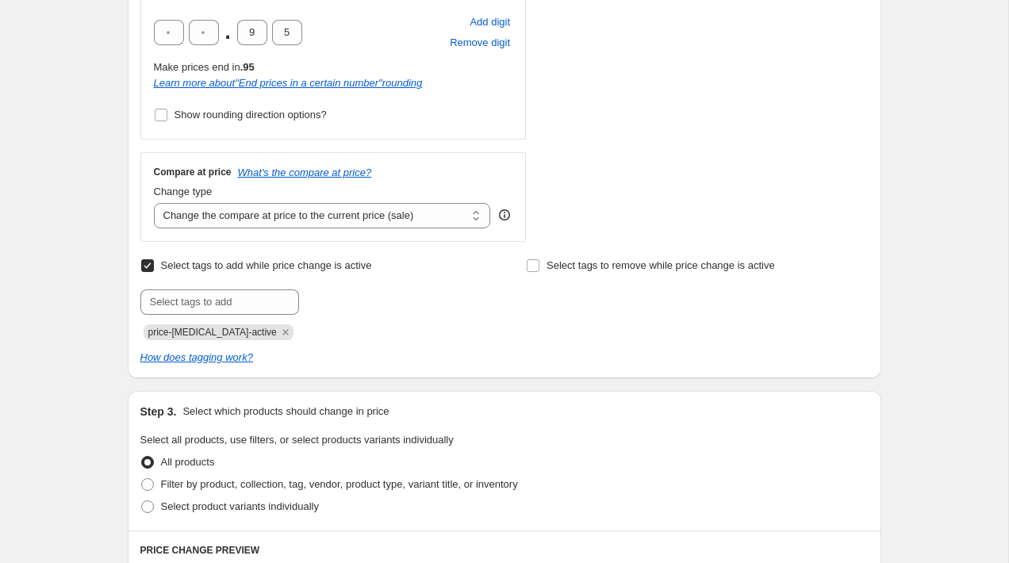
click at [367, 267] on span "Select tags to add while price change is active" at bounding box center [266, 265] width 211 height 12
click at [154, 267] on input "Select tags to add while price change is active" at bounding box center [147, 265] width 13 height 13
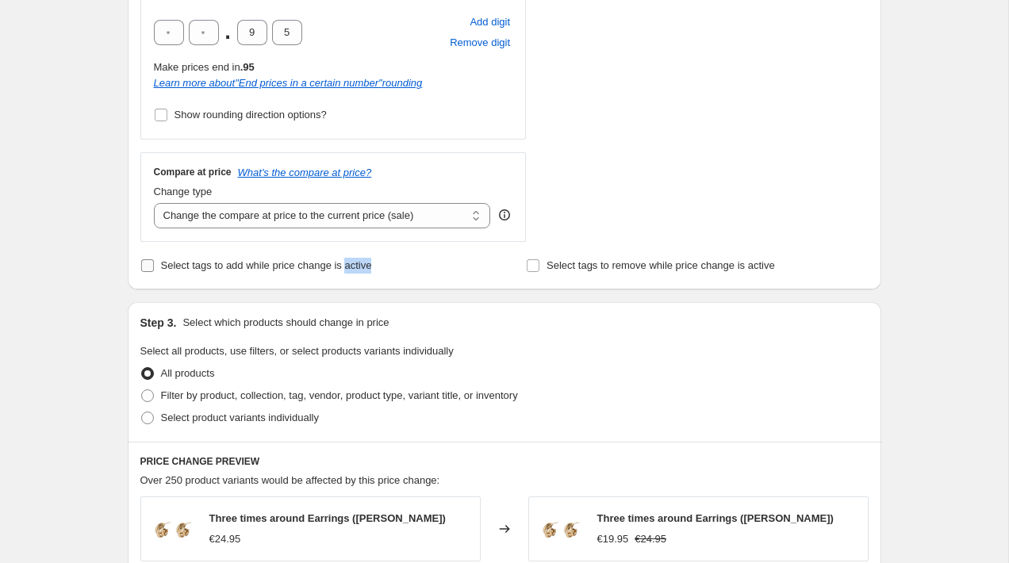
click at [367, 267] on span "Select tags to add while price change is active" at bounding box center [266, 265] width 211 height 12
click at [154, 267] on input "Select tags to add while price change is active" at bounding box center [147, 265] width 13 height 13
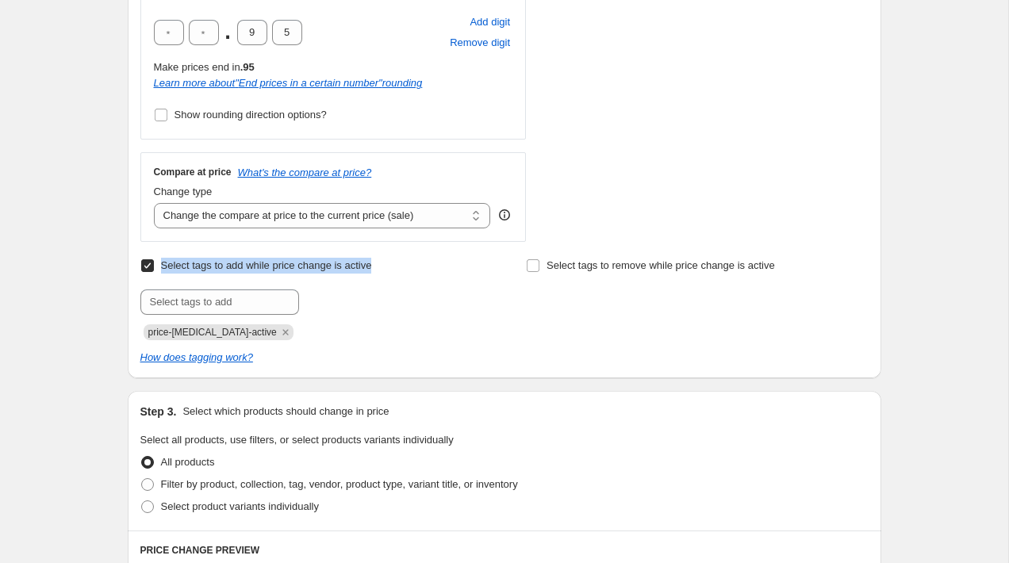
click at [367, 267] on span "Select tags to add while price change is active" at bounding box center [266, 265] width 211 height 12
click at [154, 267] on input "Select tags to add while price change is active" at bounding box center [147, 265] width 13 height 13
checkbox input "false"
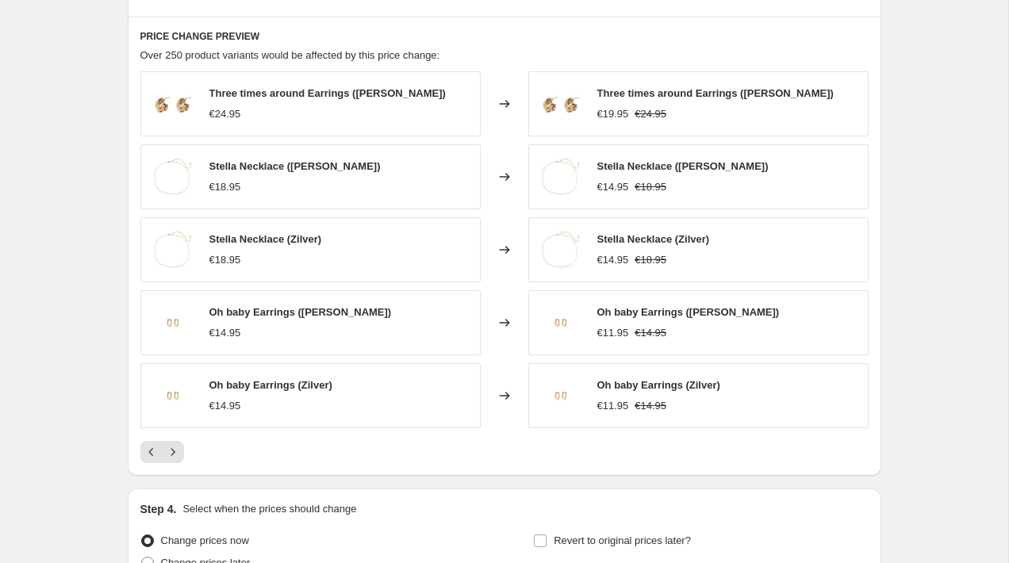
scroll to position [1114, 0]
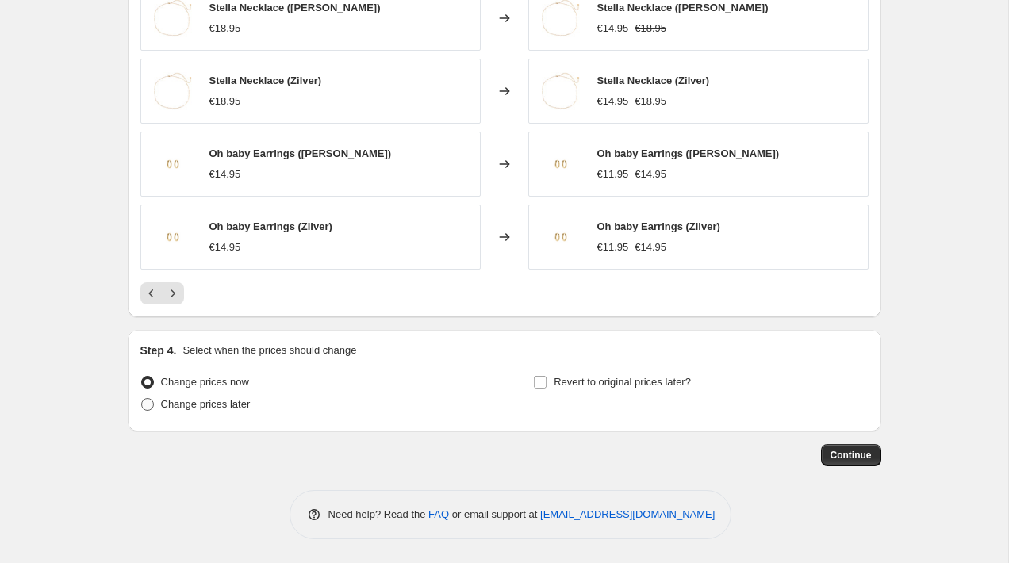
click at [208, 404] on span "Change prices later" at bounding box center [206, 404] width 90 height 12
click at [142, 399] on input "Change prices later" at bounding box center [141, 398] width 1 height 1
radio input "true"
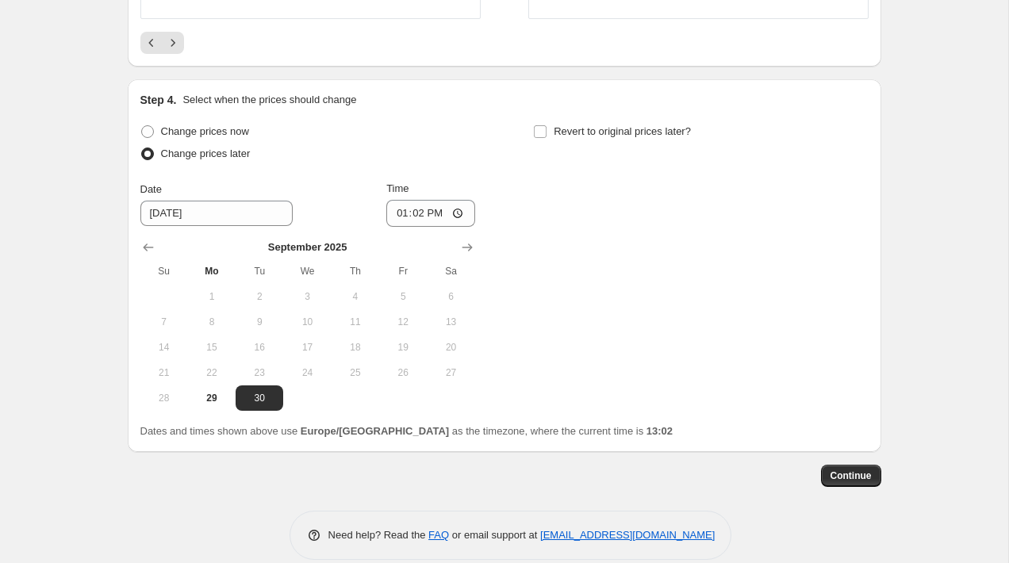
scroll to position [1384, 0]
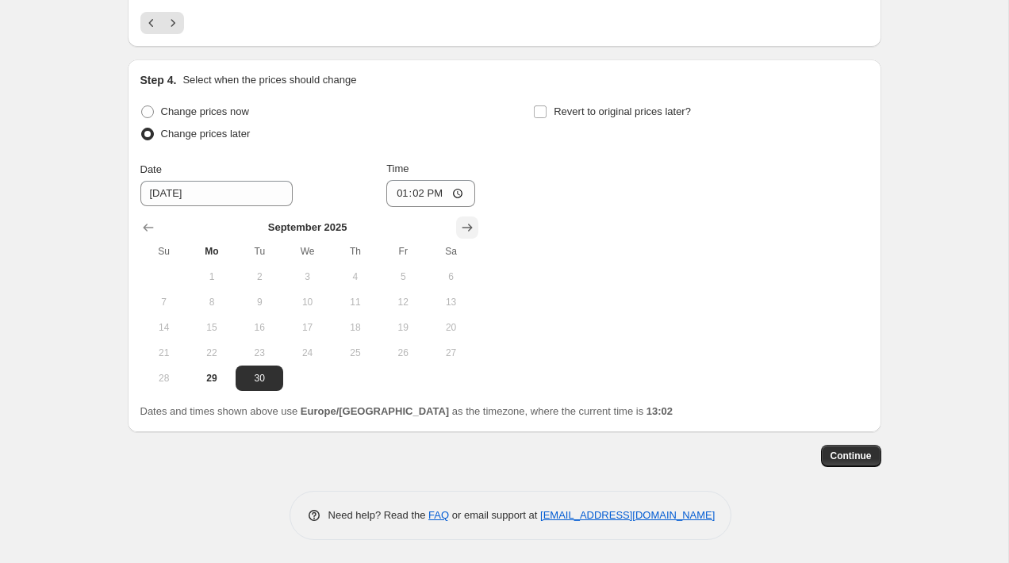
click at [462, 224] on icon "Show next month, October 2025" at bounding box center [467, 228] width 16 height 16
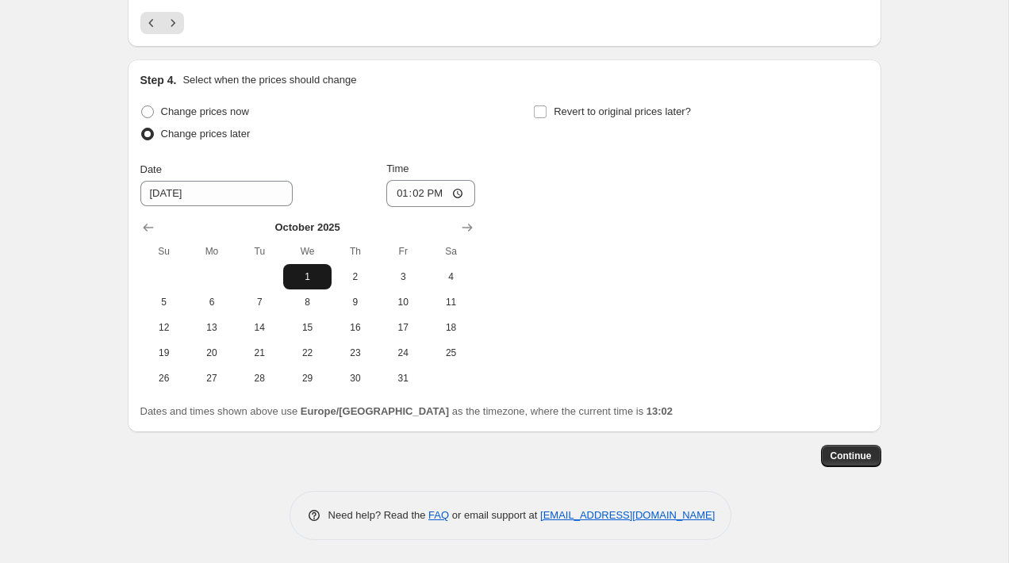
click at [305, 264] on button "1" at bounding box center [307, 276] width 48 height 25
type input "10/1/2025"
click at [415, 189] on input "13:02" at bounding box center [430, 193] width 89 height 27
click at [436, 192] on input "13:02" at bounding box center [430, 193] width 89 height 27
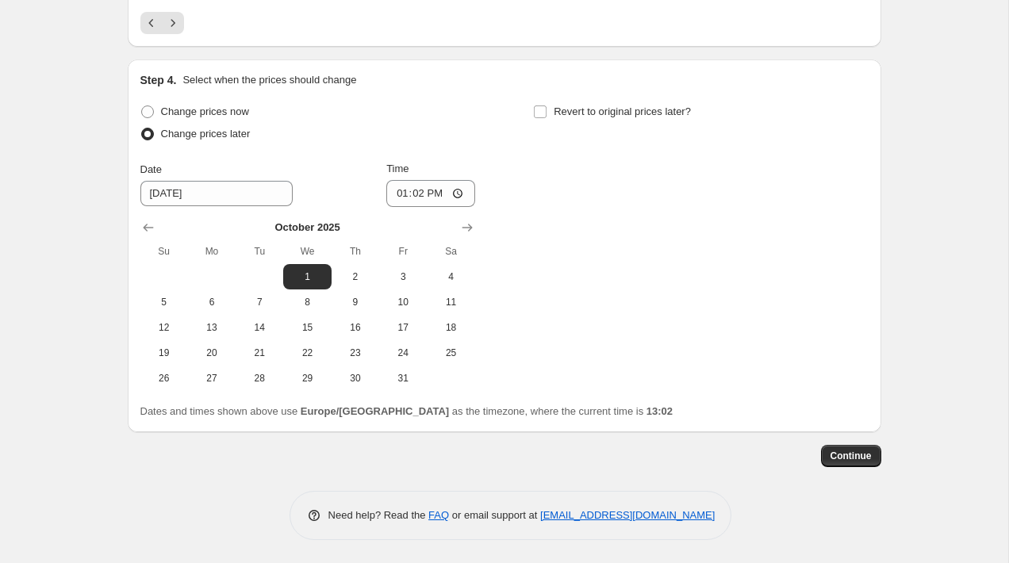
click at [519, 210] on div "Change prices now Change prices later Date 10/1/2025 Time 13:02 October 2025 Su…" at bounding box center [504, 246] width 728 height 290
click at [419, 192] on input "13:02" at bounding box center [430, 193] width 89 height 27
type input "09:00"
click at [576, 260] on div "Change prices now Change prices later Date 10/1/2025 Time 09:00 October 2025 Su…" at bounding box center [504, 246] width 728 height 290
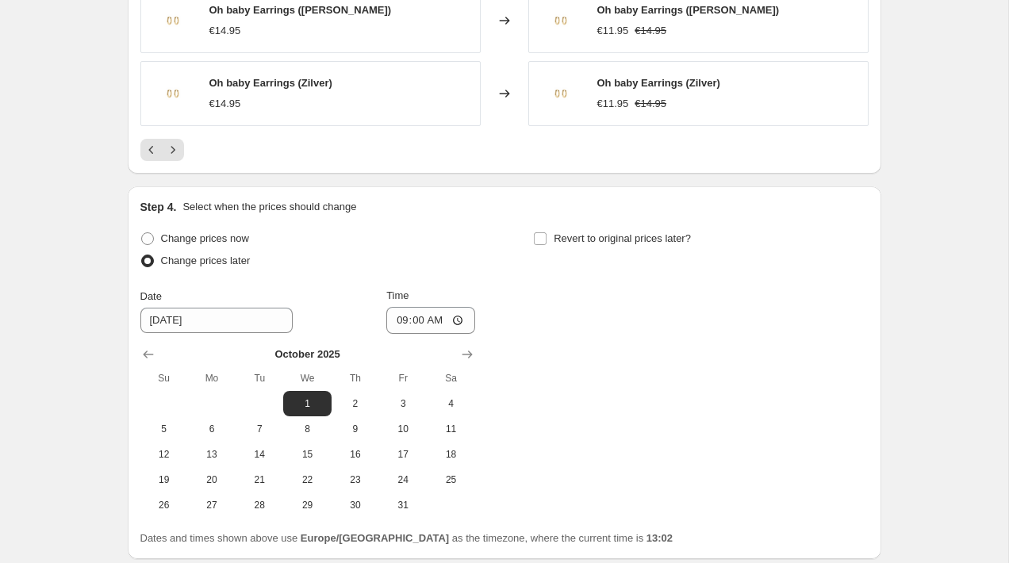
scroll to position [1385, 0]
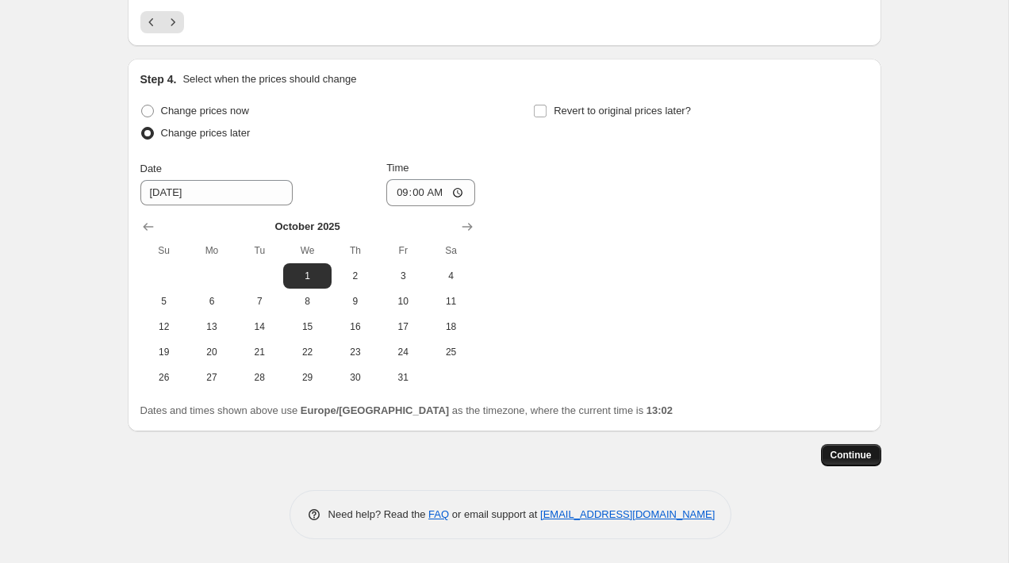
click at [848, 456] on span "Continue" at bounding box center [850, 455] width 41 height 13
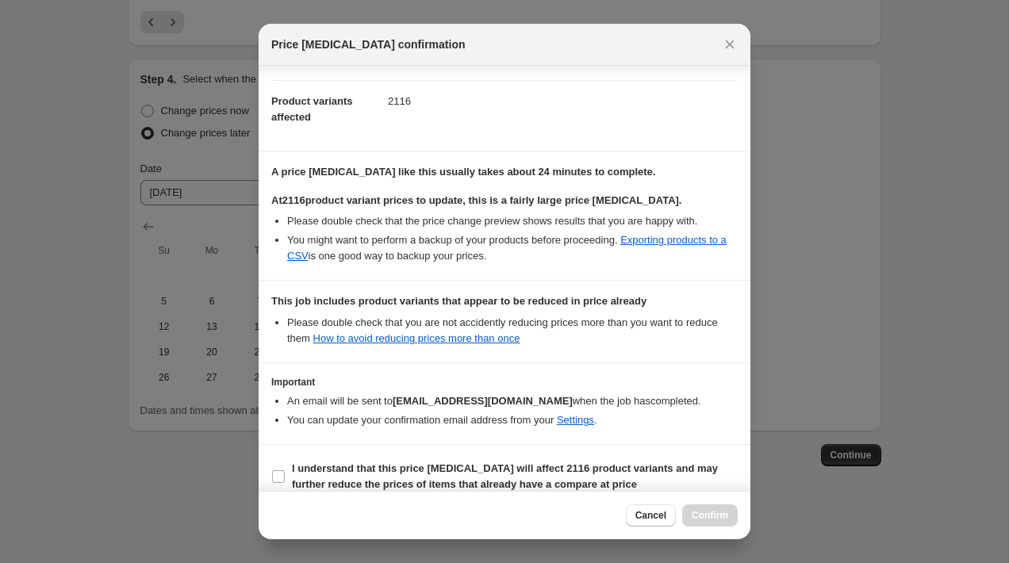
scroll to position [173, 0]
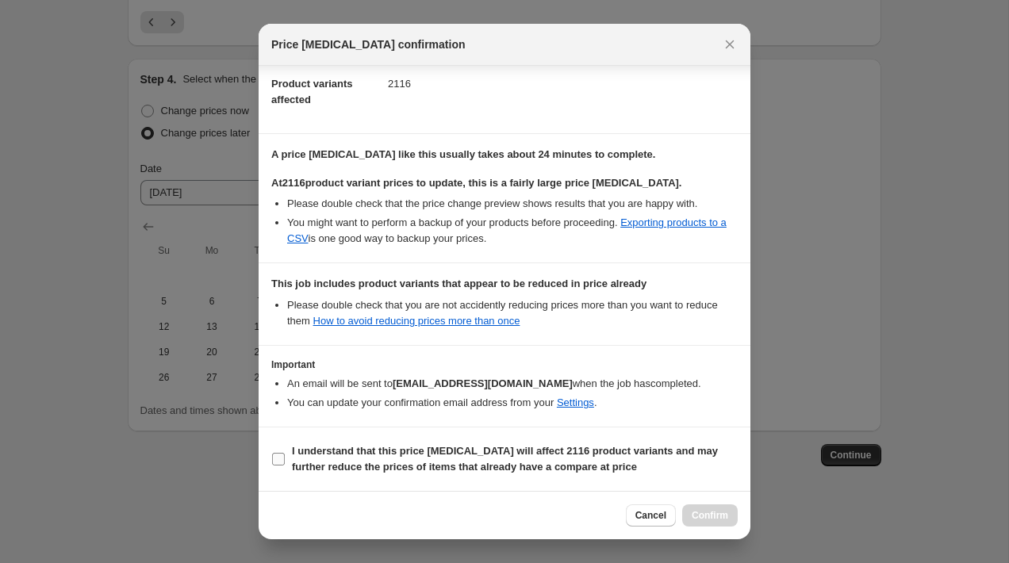
click at [372, 453] on b "I understand that this price change job will affect 2116 product variants and m…" at bounding box center [505, 459] width 426 height 28
click at [285, 453] on input "I understand that this price change job will affect 2116 product variants and m…" at bounding box center [278, 459] width 13 height 13
checkbox input "true"
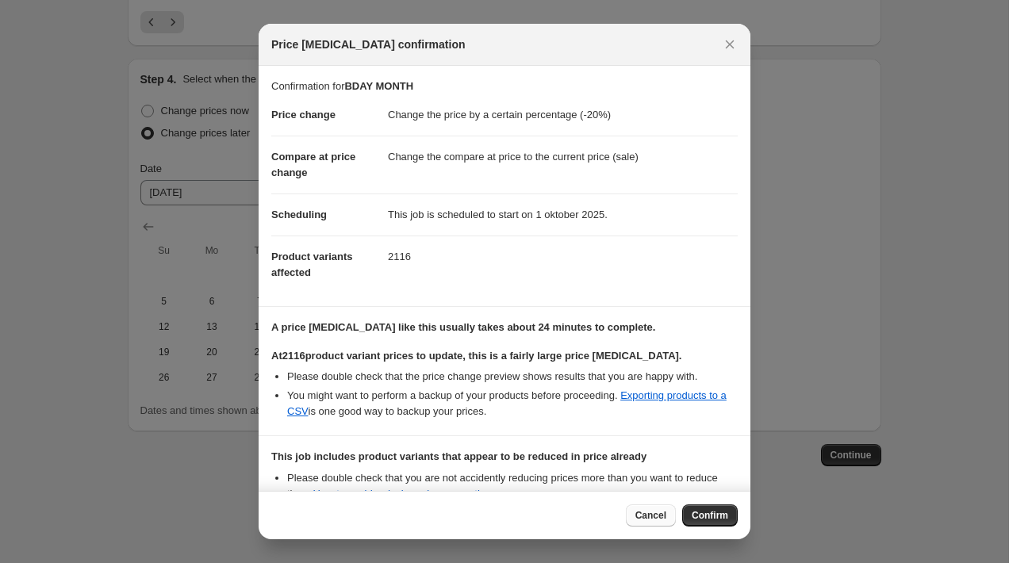
click at [657, 508] on button "Cancel" at bounding box center [651, 515] width 50 height 22
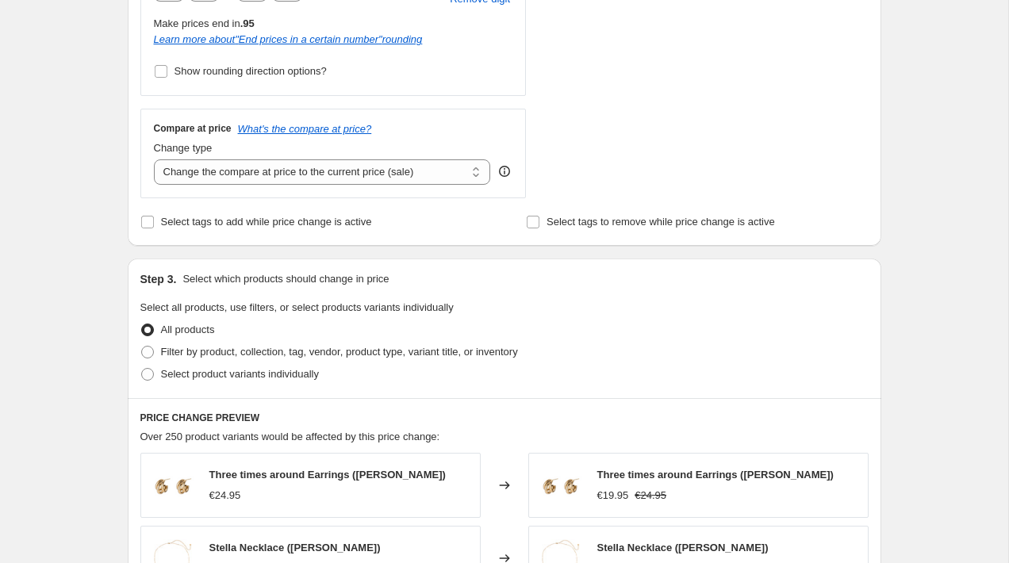
scroll to position [563, 0]
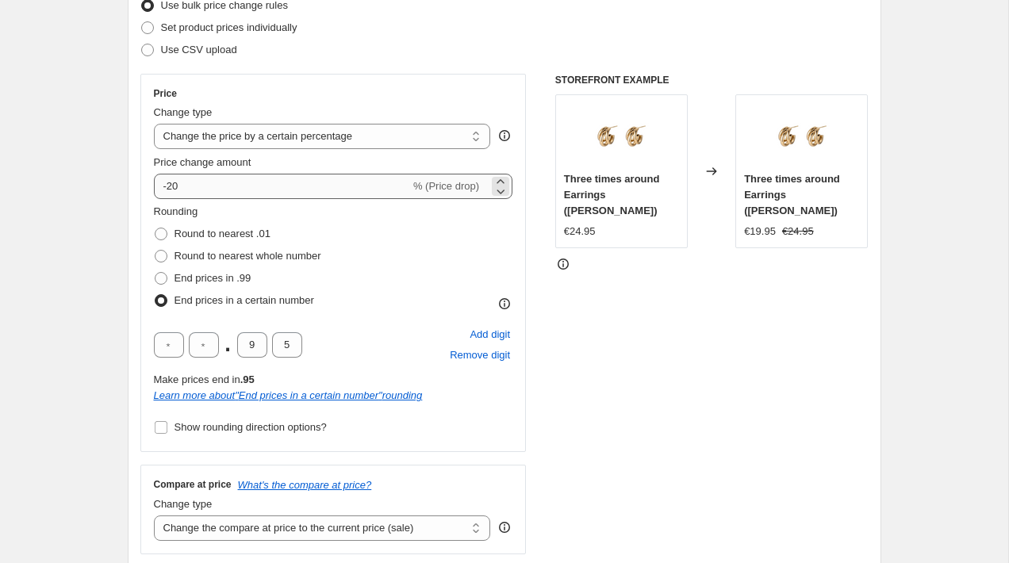
scroll to position [228, 0]
